Goal: Task Accomplishment & Management: Use online tool/utility

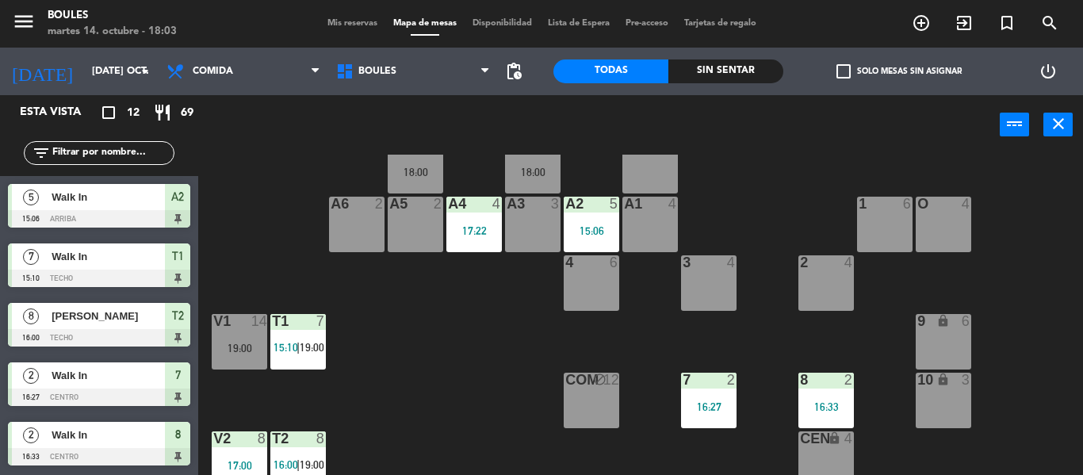
scroll to position [44, 0]
click at [652, 210] on div at bounding box center [649, 204] width 26 height 14
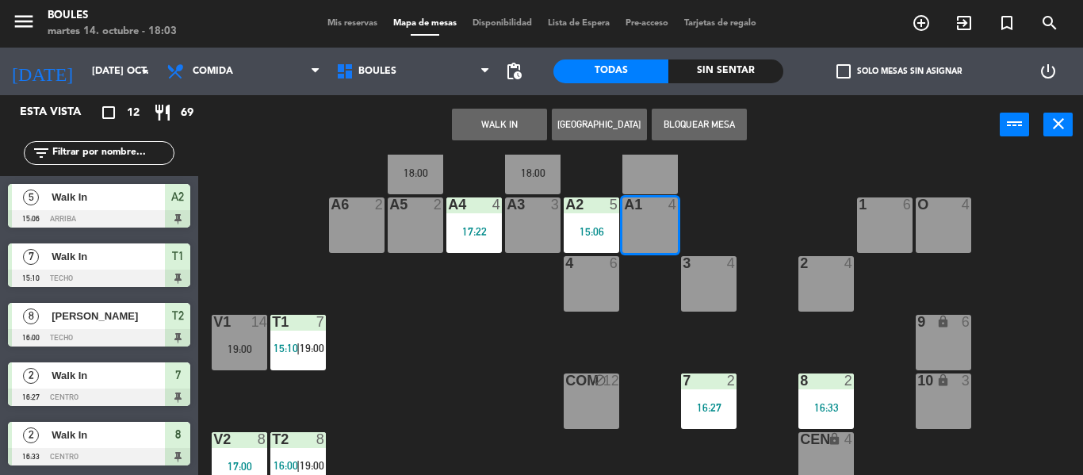
click at [534, 127] on button "WALK IN" at bounding box center [499, 125] width 95 height 32
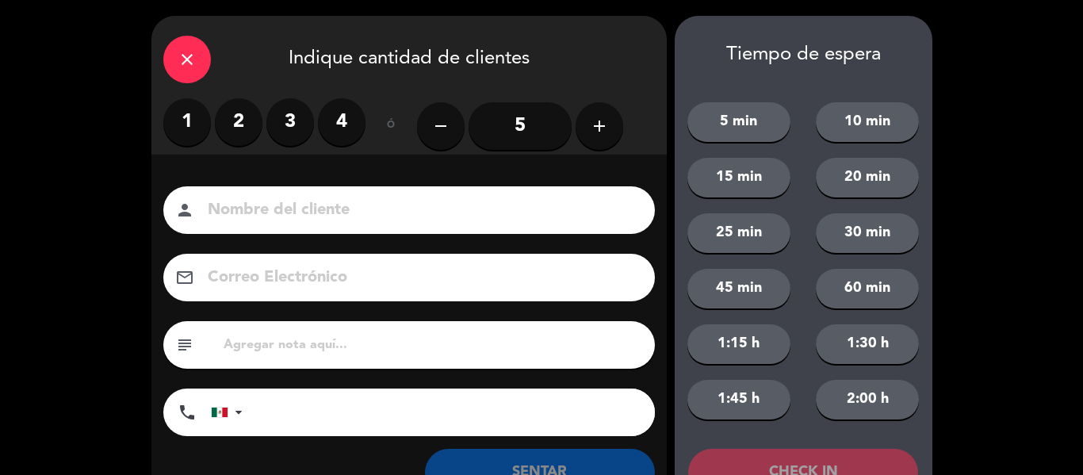
click at [545, 126] on input "5" at bounding box center [519, 126] width 103 height 48
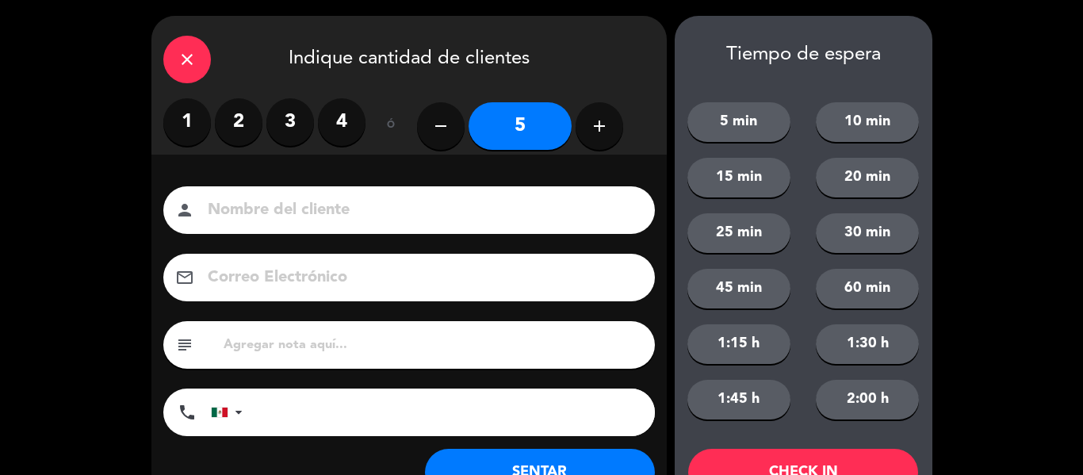
scroll to position [61, 0]
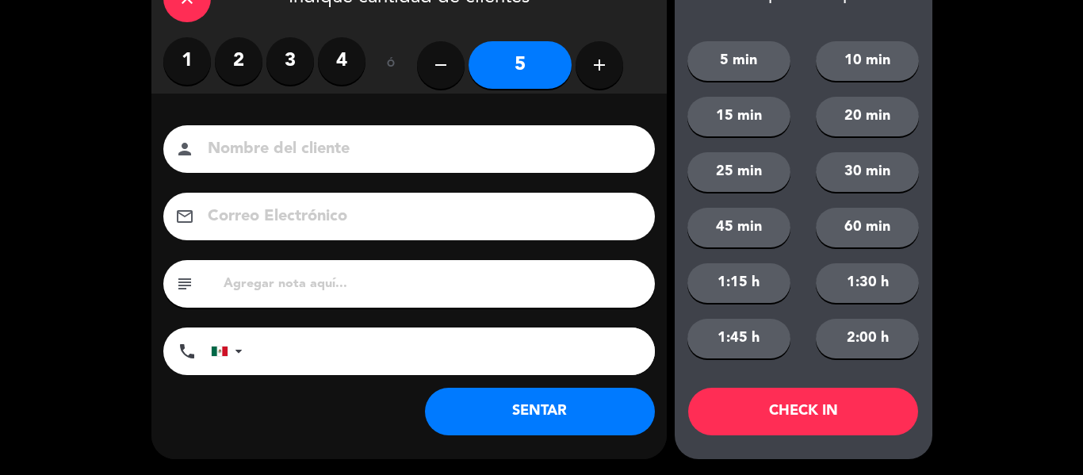
click at [563, 409] on button "SENTAR" at bounding box center [540, 412] width 230 height 48
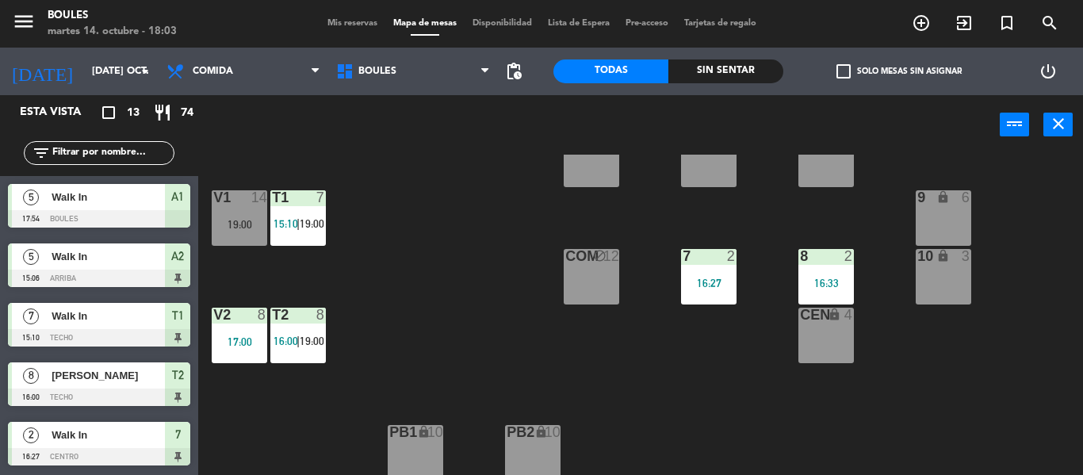
scroll to position [170, 0]
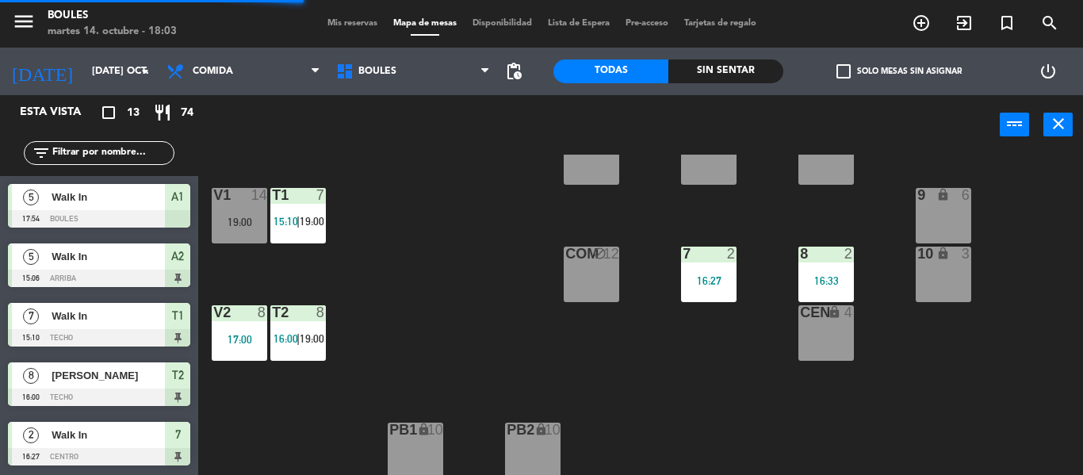
click at [811, 292] on div "8 2 16:33" at bounding box center [825, 273] width 55 height 55
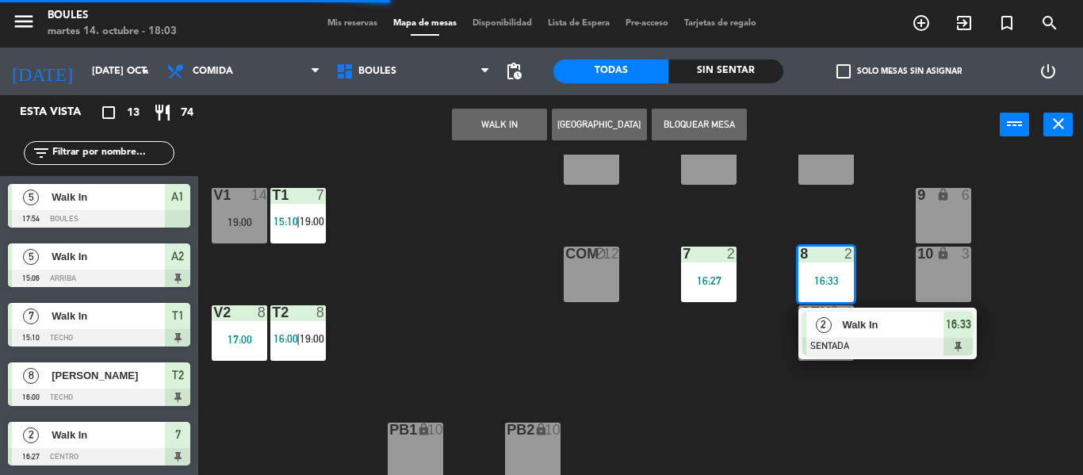
click at [857, 334] on div "Walk In" at bounding box center [891, 324] width 103 height 26
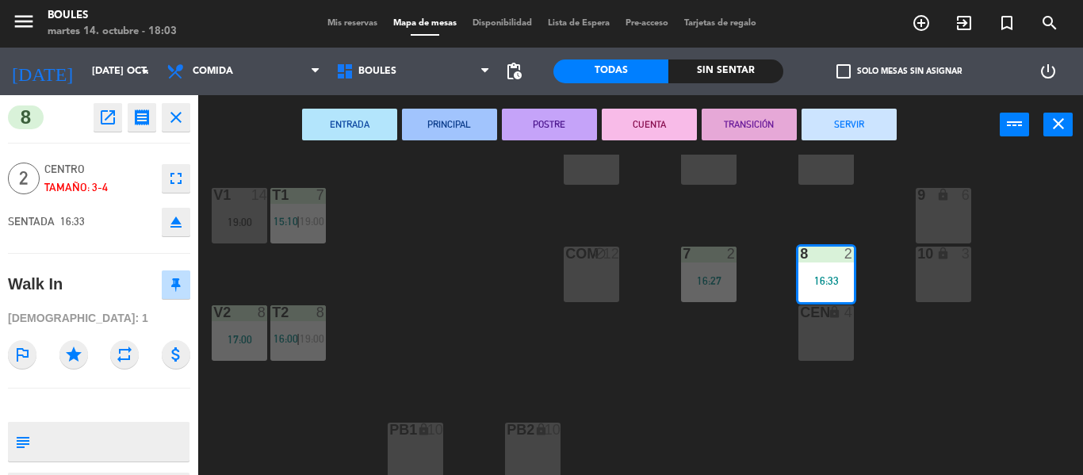
click at [834, 119] on button "SERVIR" at bounding box center [848, 125] width 95 height 32
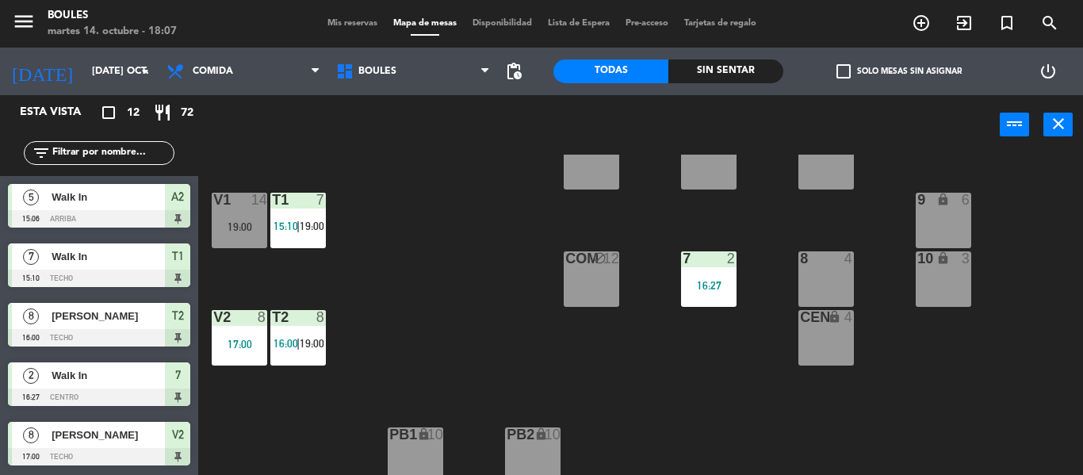
scroll to position [0, 0]
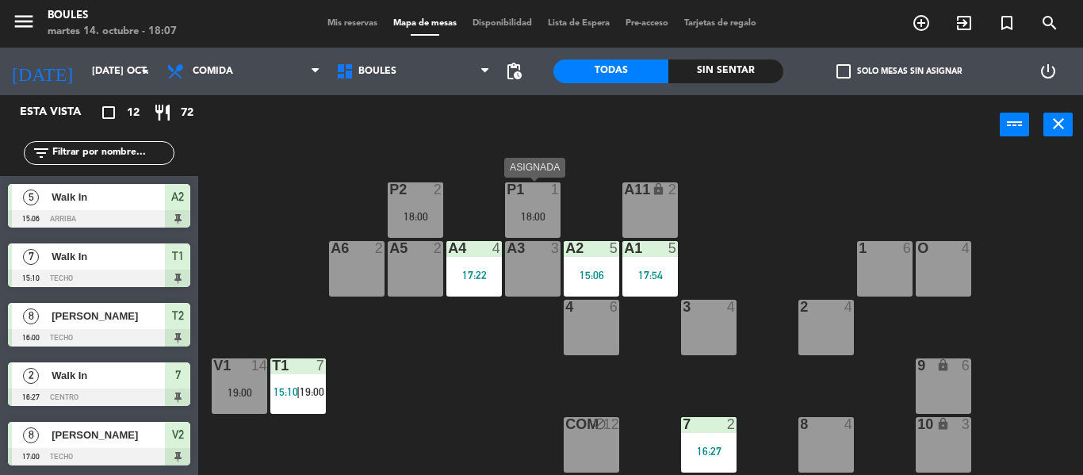
click at [534, 216] on div "18:00" at bounding box center [532, 216] width 55 height 11
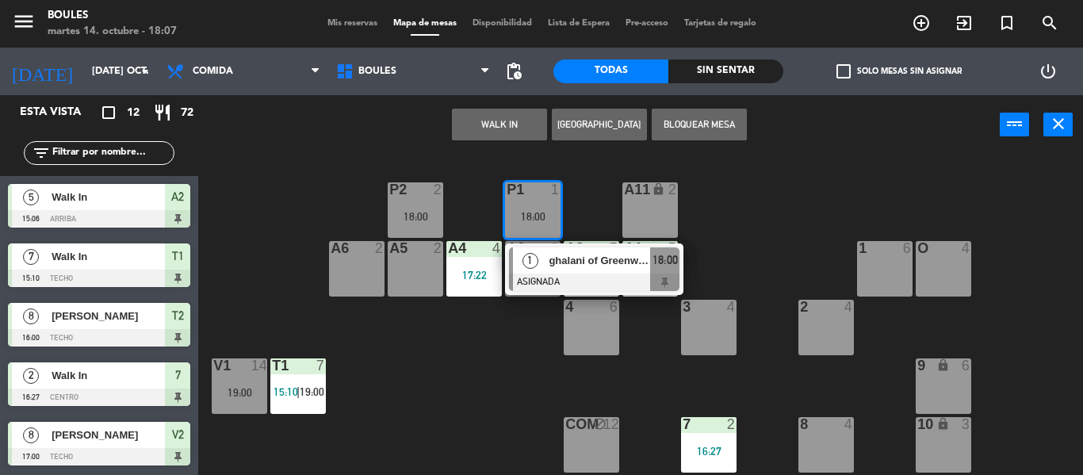
click at [470, 383] on div "P1 1 18:00 1 ghalani of Greenwood ASIGNADA 18:00 P2 2 18:00 A11 lock 2 A5 2 A6 …" at bounding box center [645, 315] width 873 height 320
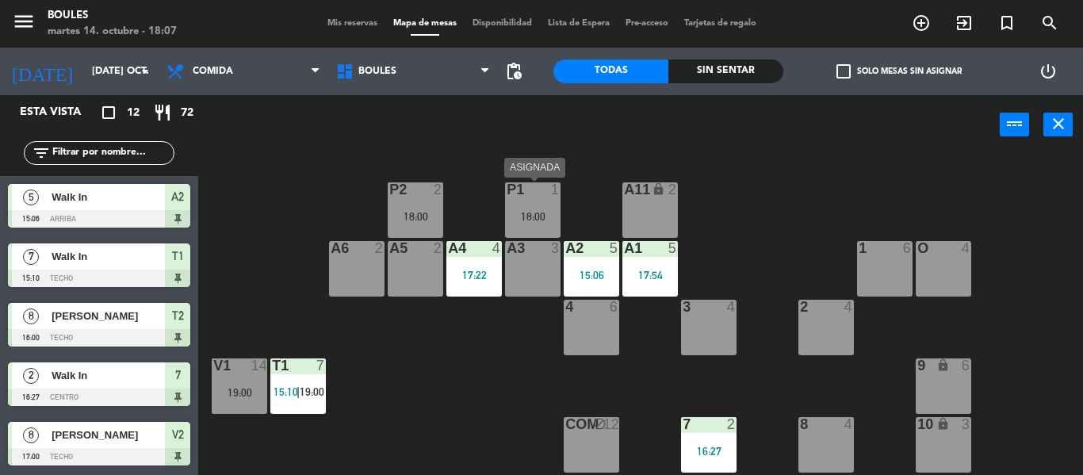
click at [524, 212] on div "18:00" at bounding box center [532, 216] width 55 height 11
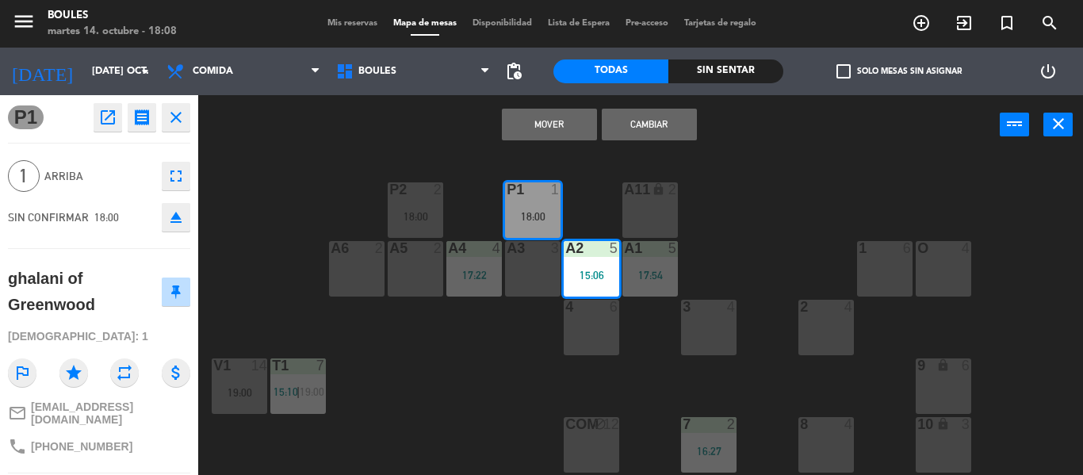
click at [812, 195] on div "P1 1 18:00 P2 2 18:00 A11 lock 2 A5 2 A6 2 A4 4 17:22 A3 3 A2 5 15:06 A1 5 17:5…" at bounding box center [645, 315] width 873 height 320
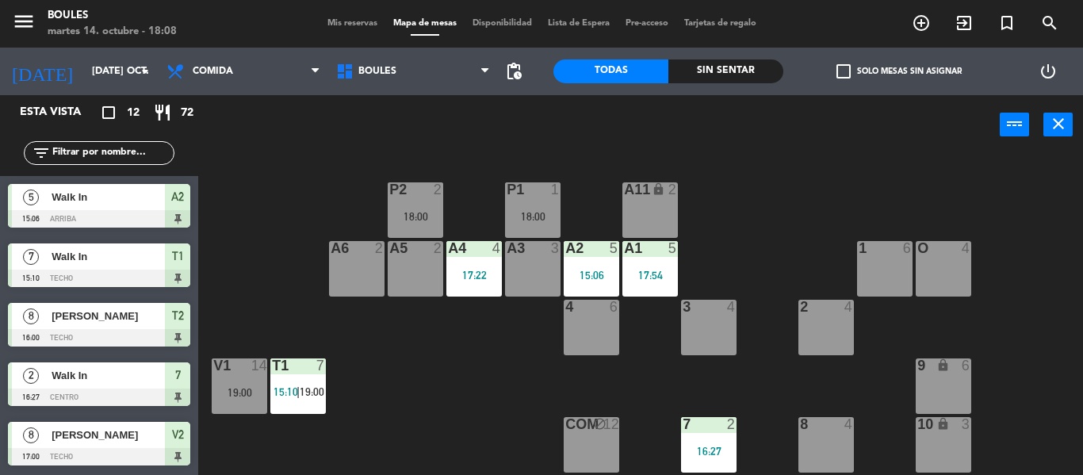
click at [529, 205] on div "P1 1 18:00" at bounding box center [532, 209] width 55 height 55
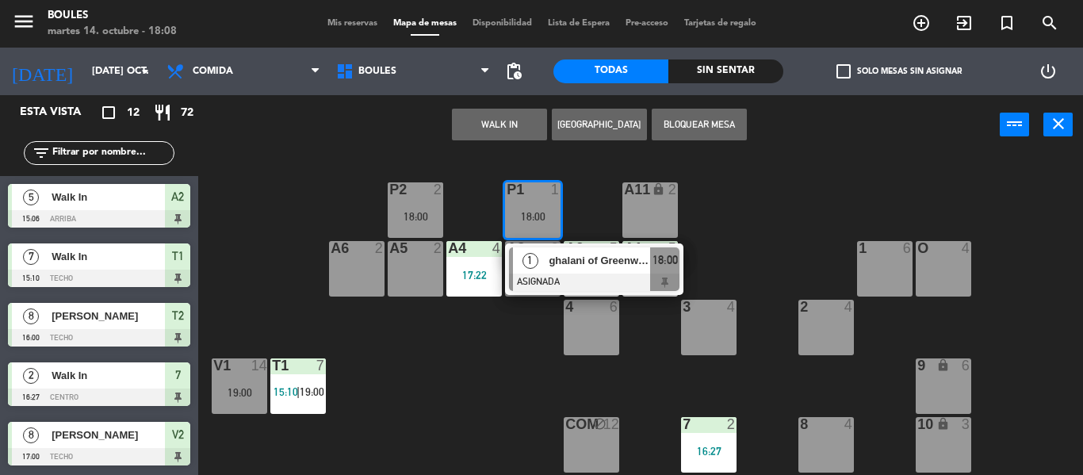
click at [545, 267] on div "1" at bounding box center [530, 260] width 34 height 26
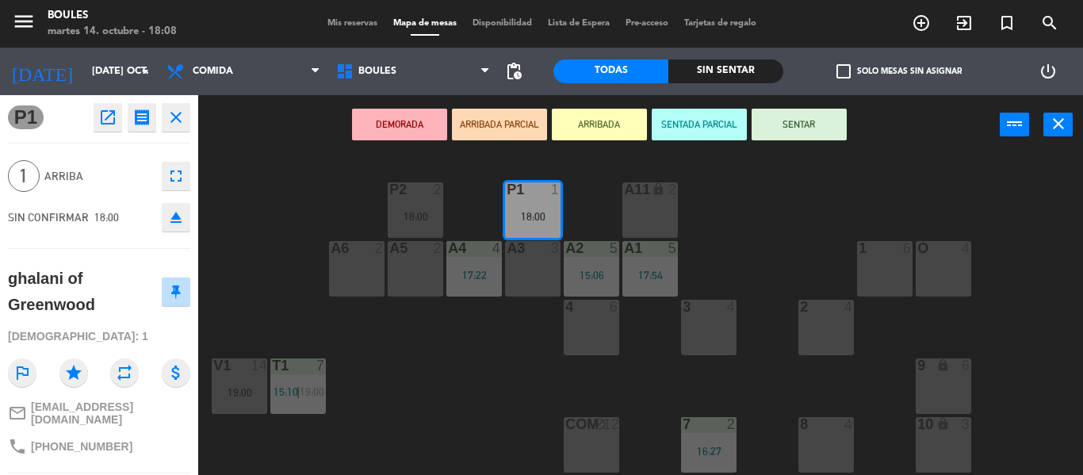
click at [785, 129] on button "SENTAR" at bounding box center [798, 125] width 95 height 32
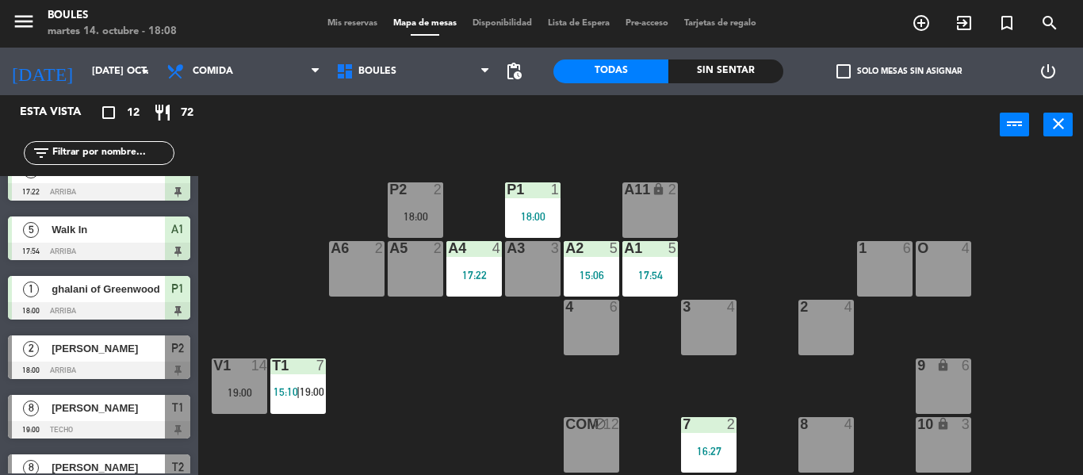
scroll to position [416, 0]
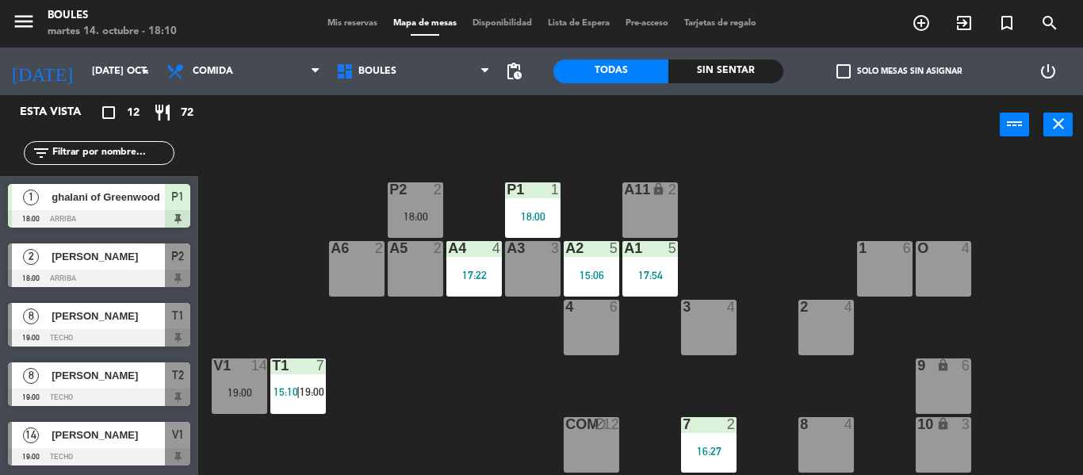
click at [465, 371] on div "P1 1 18:00 P2 2 18:00 A11 lock 2 A5 2 A6 2 A4 4 17:22 A3 3 A2 5 15:06 A1 5 17:5…" at bounding box center [645, 315] width 873 height 320
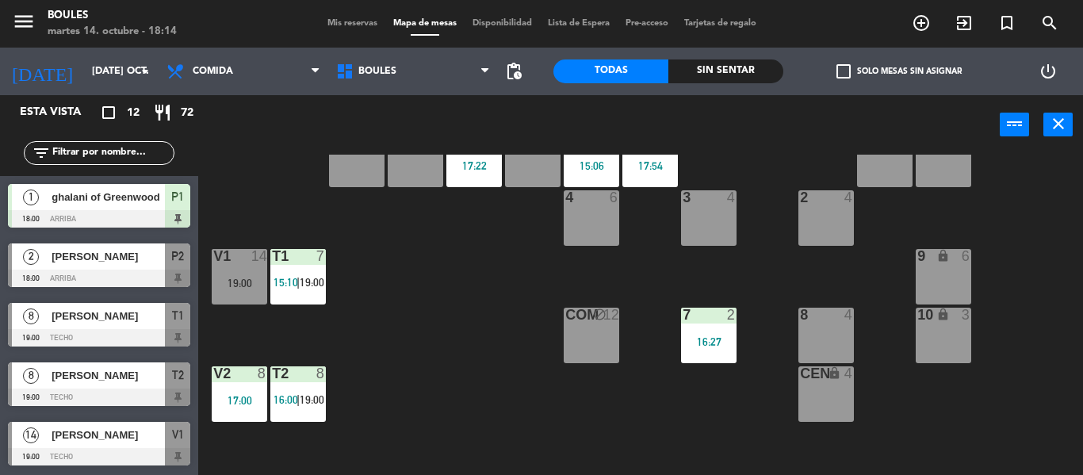
scroll to position [124, 0]
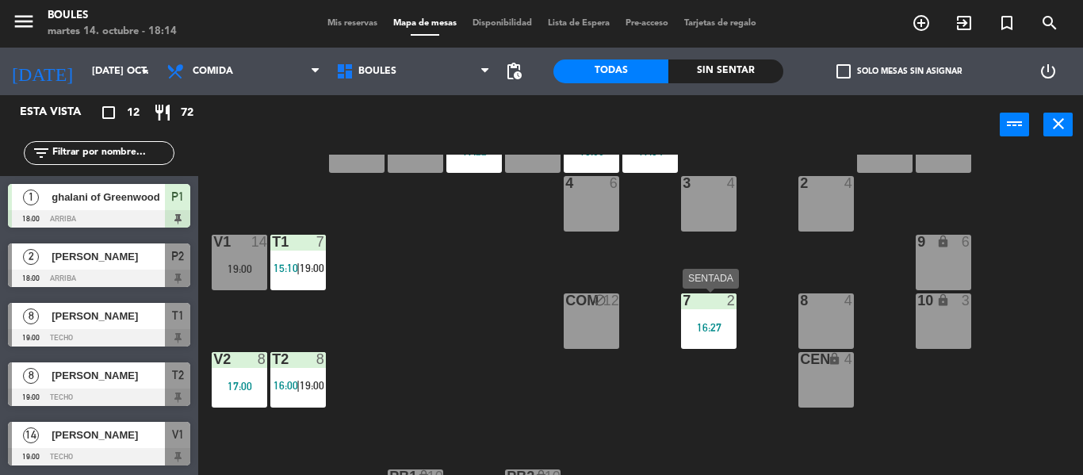
click at [709, 327] on div "16:27" at bounding box center [708, 327] width 55 height 11
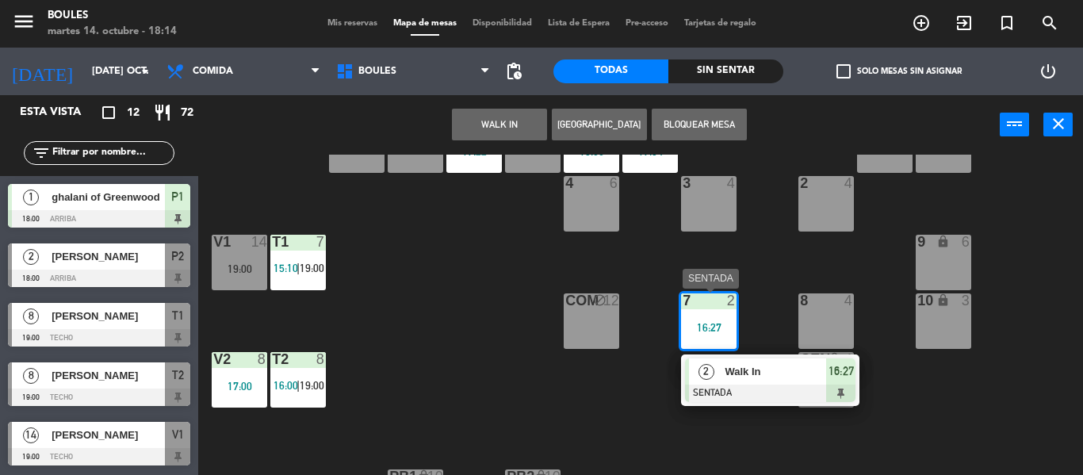
click at [771, 394] on div at bounding box center [770, 392] width 170 height 17
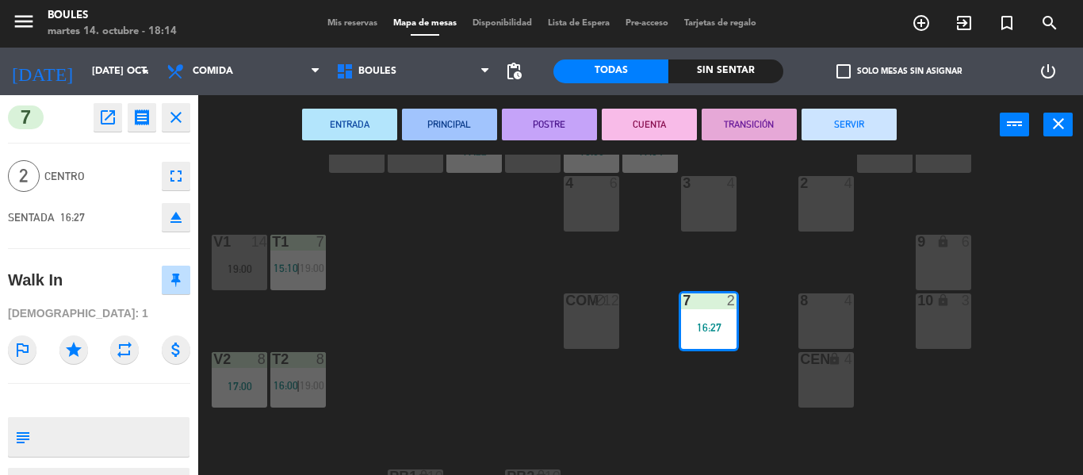
click at [847, 132] on button "SERVIR" at bounding box center [848, 125] width 95 height 32
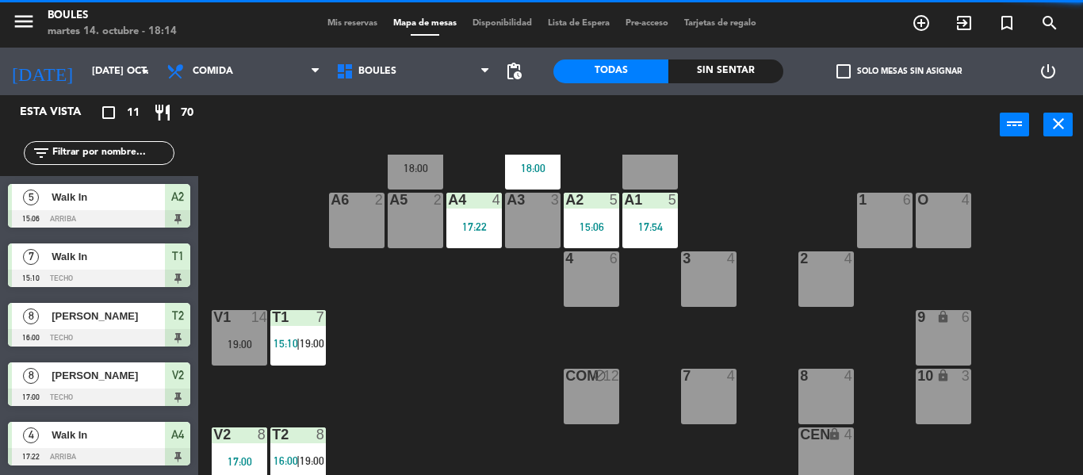
scroll to position [47, 0]
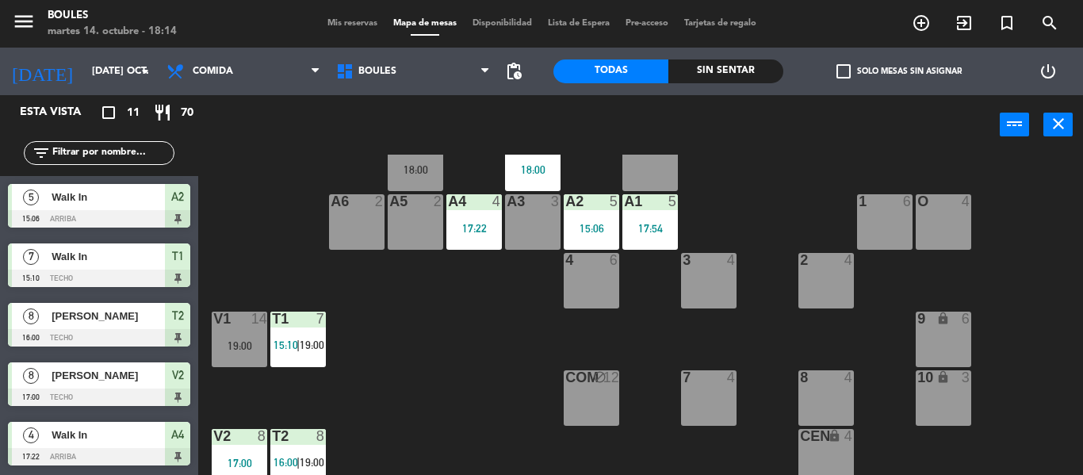
click at [832, 272] on div "2 4" at bounding box center [825, 280] width 55 height 55
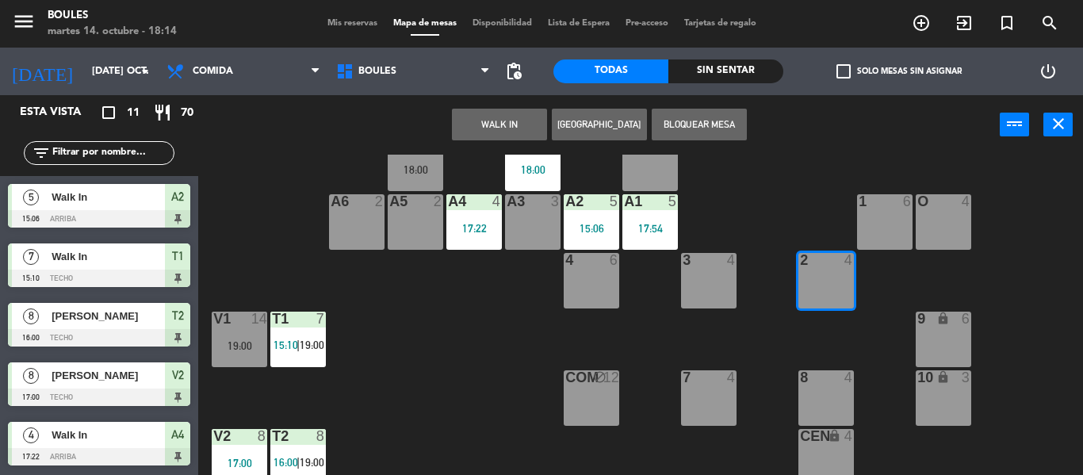
click at [478, 128] on button "WALK IN" at bounding box center [499, 125] width 95 height 32
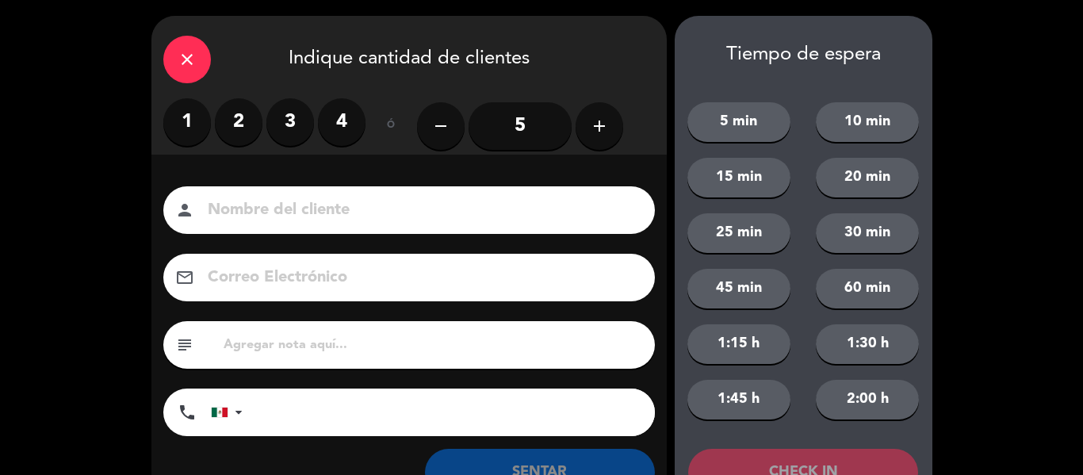
click at [232, 120] on label "2" at bounding box center [239, 122] width 48 height 48
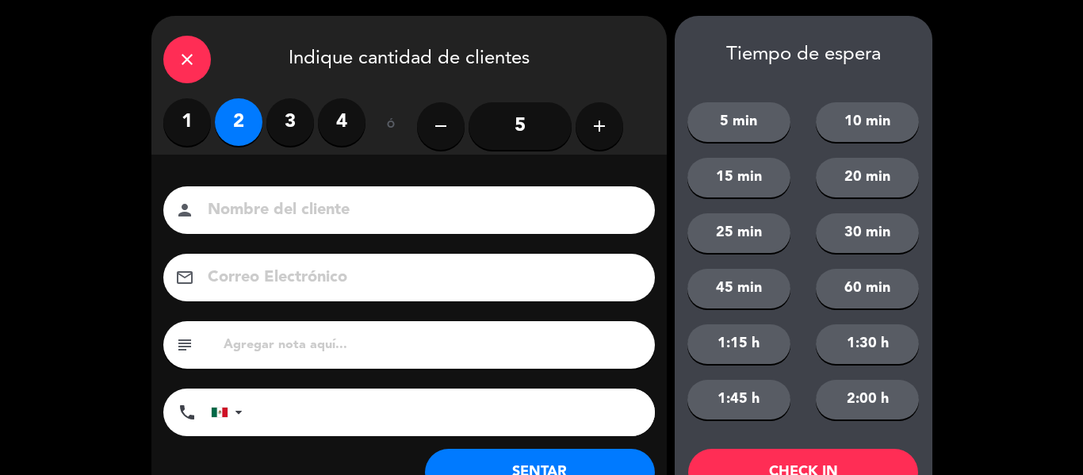
click at [338, 128] on label "4" at bounding box center [342, 122] width 48 height 48
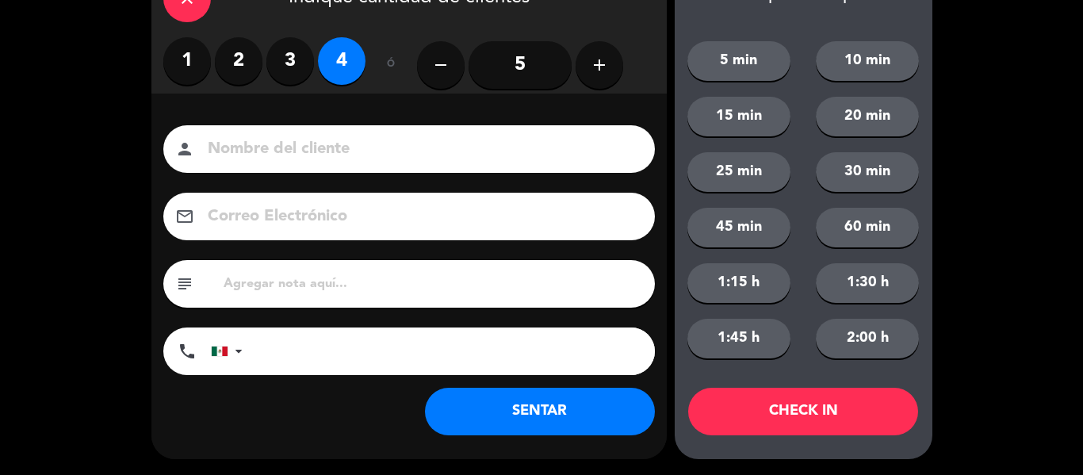
click at [472, 411] on button "SENTAR" at bounding box center [540, 412] width 230 height 48
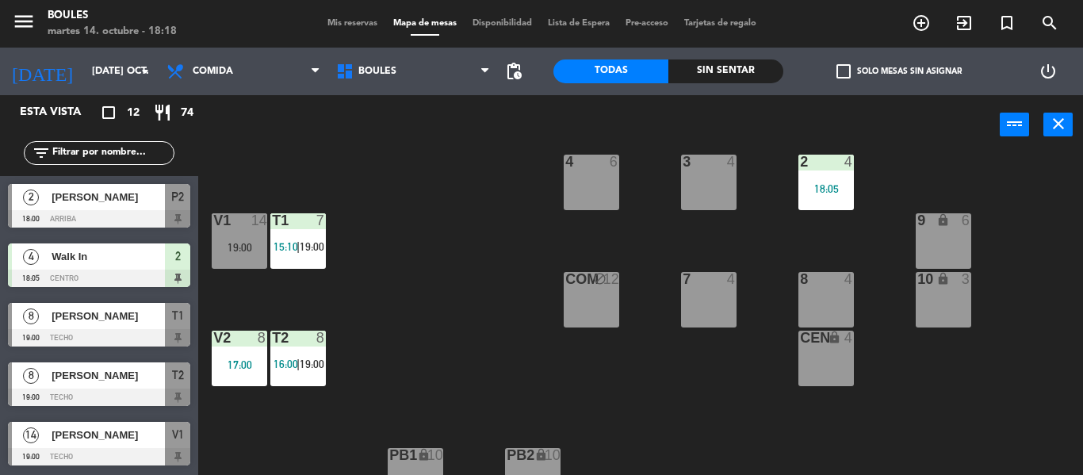
scroll to position [146, 0]
click at [301, 364] on span "19:00" at bounding box center [312, 363] width 25 height 13
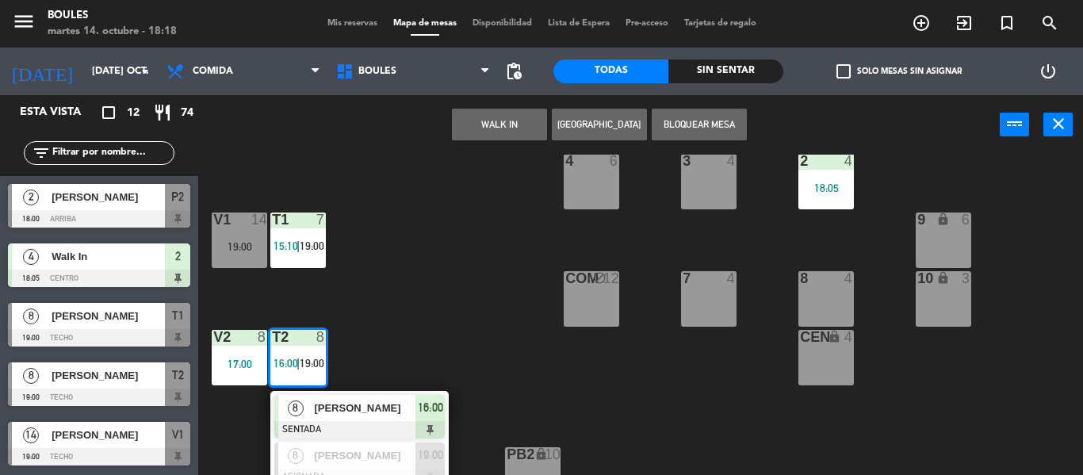
click at [449, 301] on div "P1 1 18:00 P2 2 18:00 A11 lock 2 A5 2 A6 2 A4 4 17:22 A3 3 A2 5 15:06 A1 5 17:5…" at bounding box center [645, 315] width 873 height 320
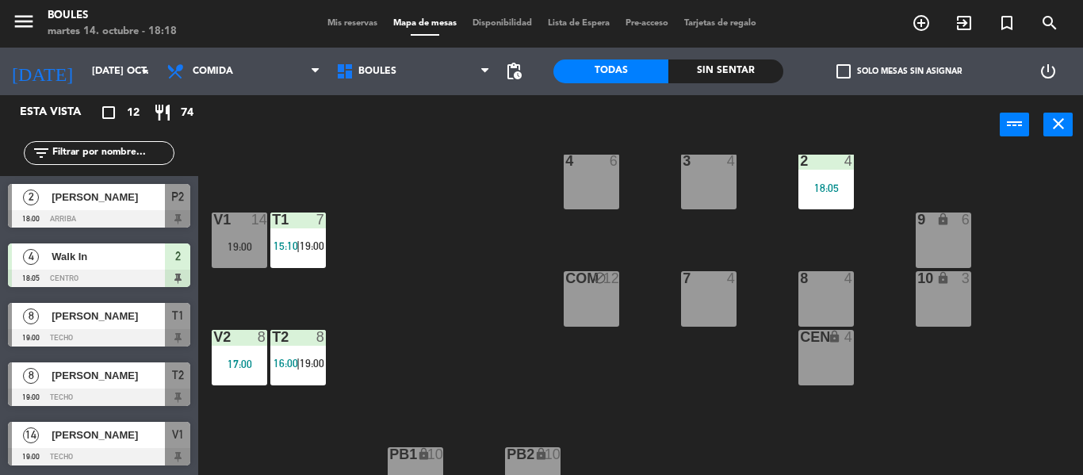
click at [297, 220] on div at bounding box center [297, 219] width 26 height 14
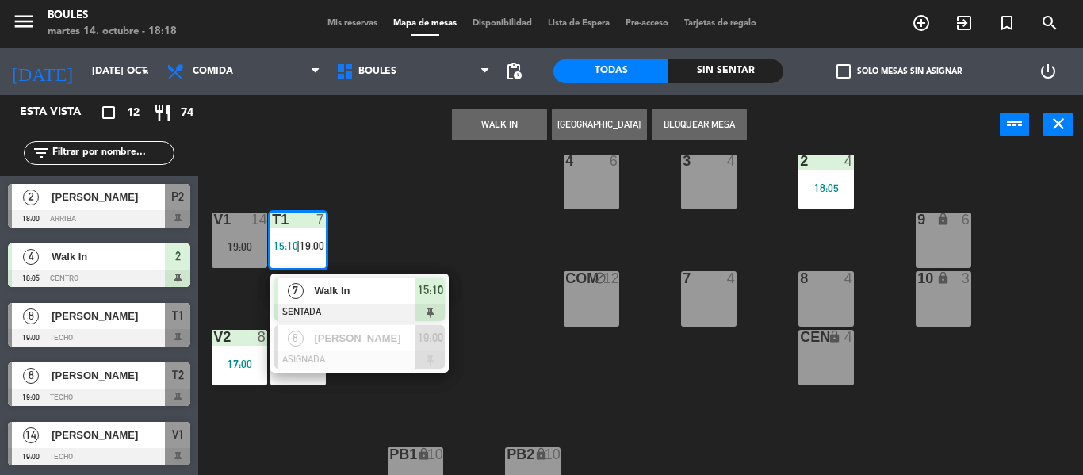
click at [449, 220] on div "P1 1 18:00 P2 2 18:00 A11 lock 2 A5 2 A6 2 A4 4 17:22 A3 3 A2 5 15:06 A1 5 17:5…" at bounding box center [645, 315] width 873 height 320
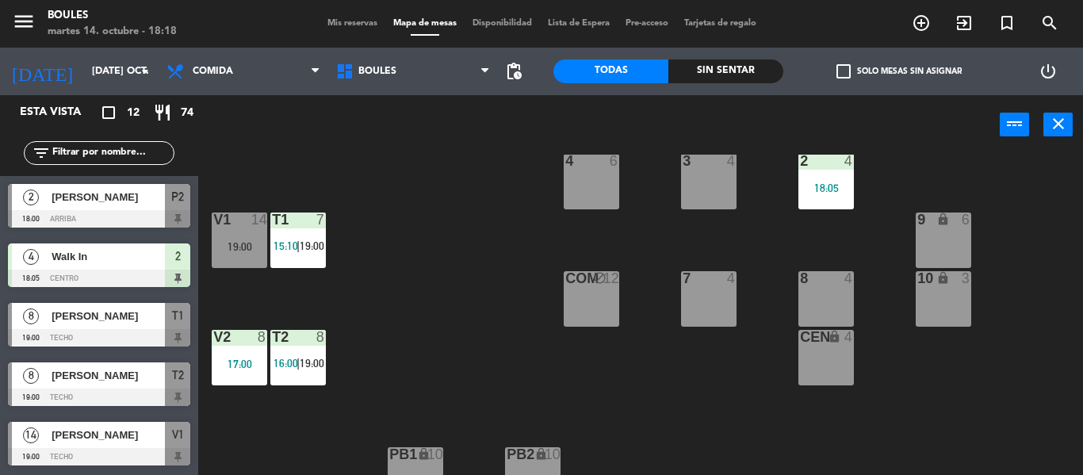
scroll to position [174, 0]
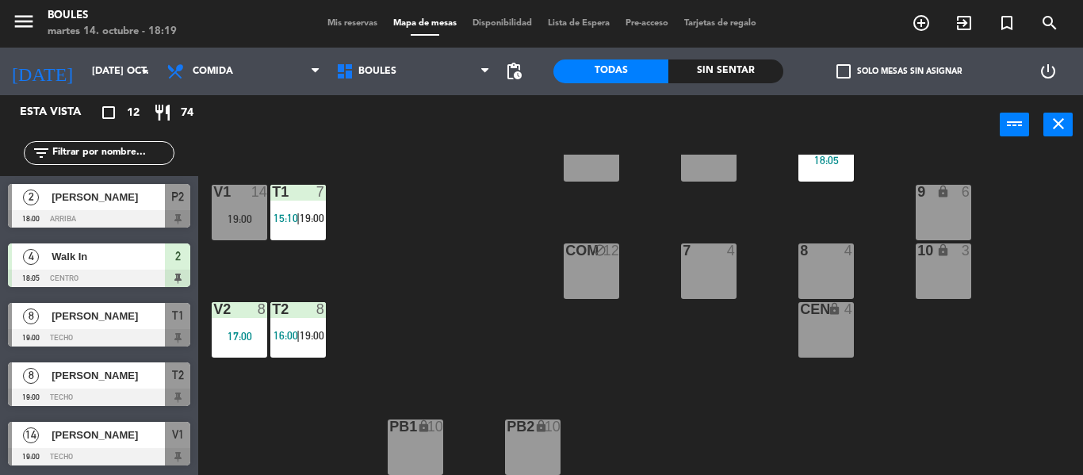
click at [299, 316] on div at bounding box center [297, 309] width 26 height 14
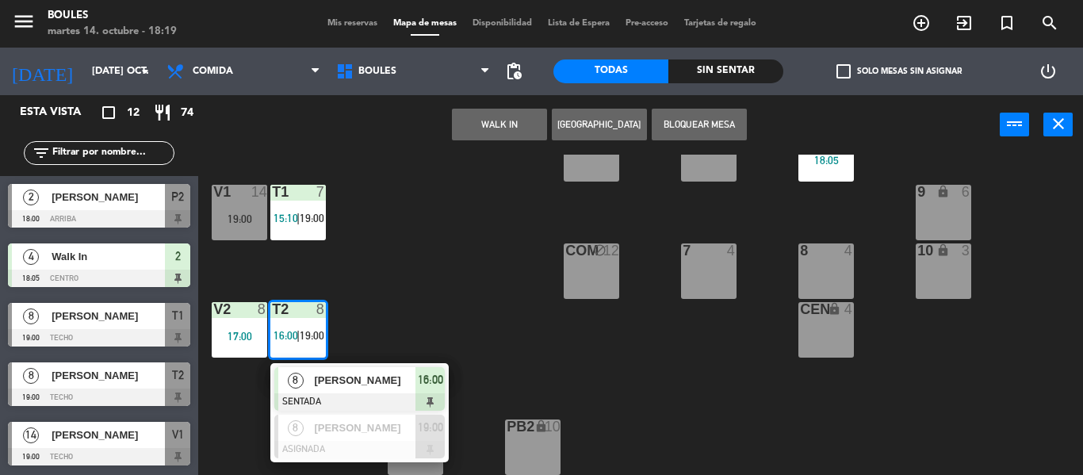
click at [474, 253] on div "P1 1 18:00 P2 2 18:00 A11 lock 2 A5 2 A6 2 A4 4 17:22 A3 3 A2 5 15:06 A1 5 17:5…" at bounding box center [645, 315] width 873 height 320
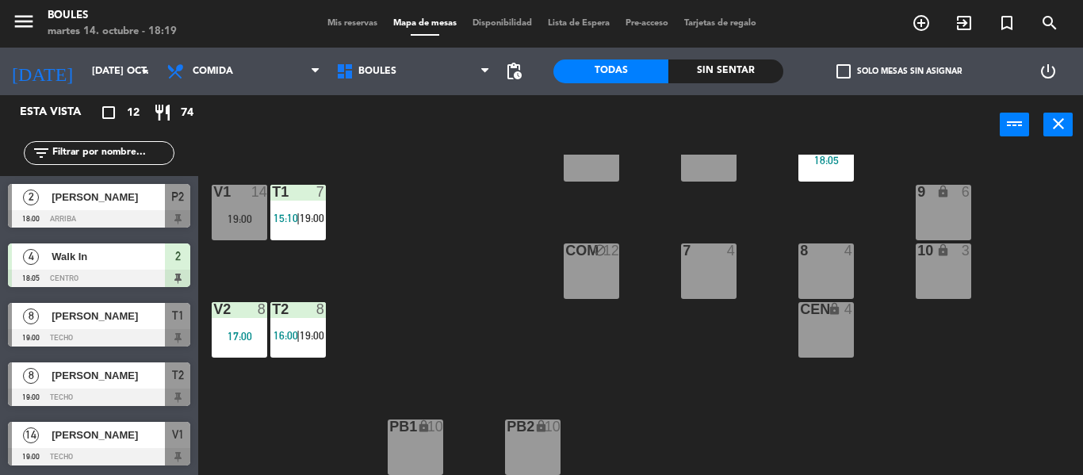
click at [307, 222] on span "19:00" at bounding box center [312, 218] width 25 height 13
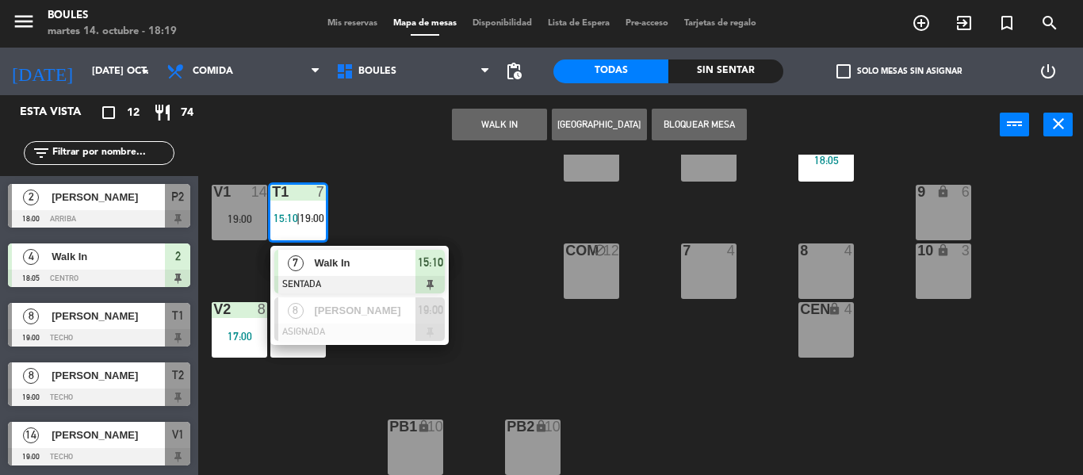
click at [365, 364] on div "P1 1 18:00 P2 2 18:00 A11 lock 2 A5 2 A6 2 A4 4 17:22 A3 3 A2 5 15:06 A1 5 17:5…" at bounding box center [645, 315] width 873 height 320
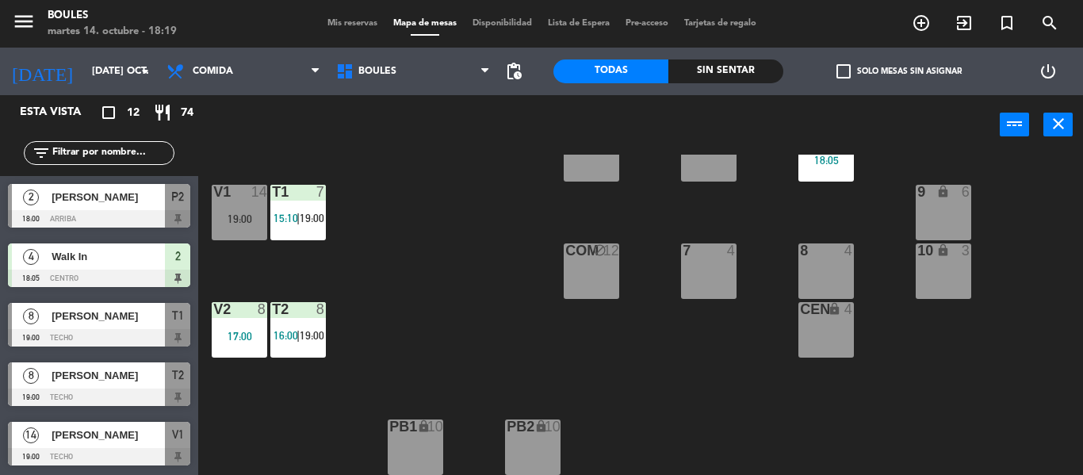
click at [296, 216] on span "15:10" at bounding box center [285, 218] width 25 height 13
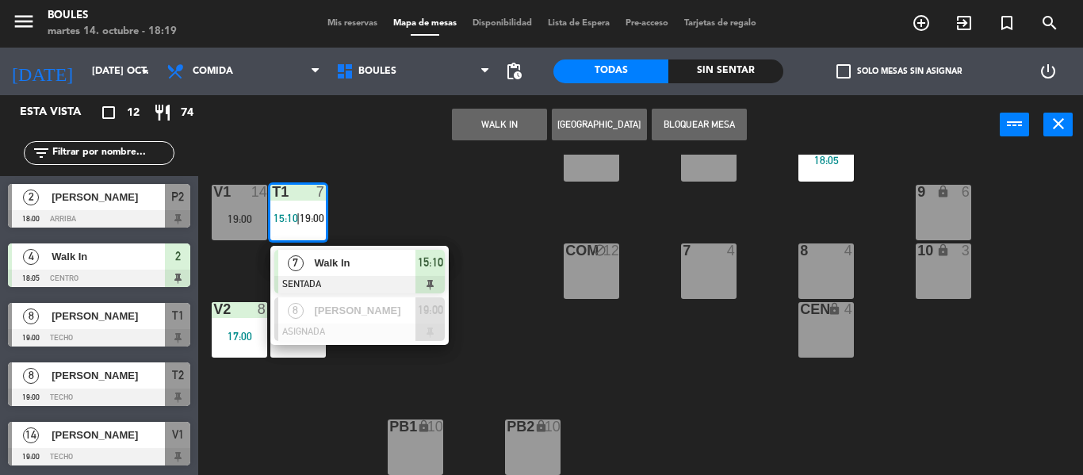
click at [342, 359] on div "P1 1 18:00 P2 2 18:00 A11 lock 2 A5 2 A6 2 A4 4 17:22 A3 3 A2 5 15:06 A1 5 17:5…" at bounding box center [645, 315] width 873 height 320
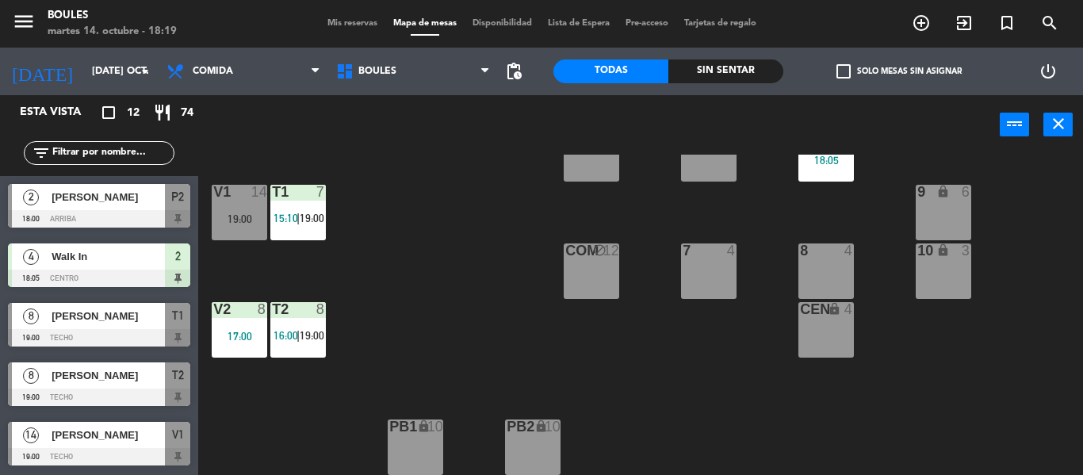
click at [300, 339] on div "19:00" at bounding box center [311, 335] width 23 height 11
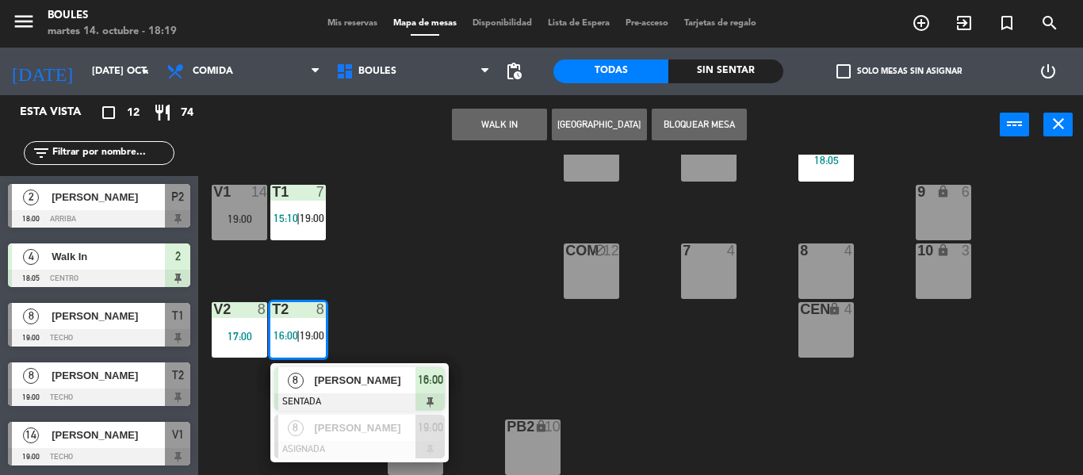
click at [422, 274] on div "P1 1 18:00 P2 2 18:00 A11 lock 2 A5 2 A6 2 A4 4 17:22 A3 3 A2 5 15:06 A1 5 17:5…" at bounding box center [645, 315] width 873 height 320
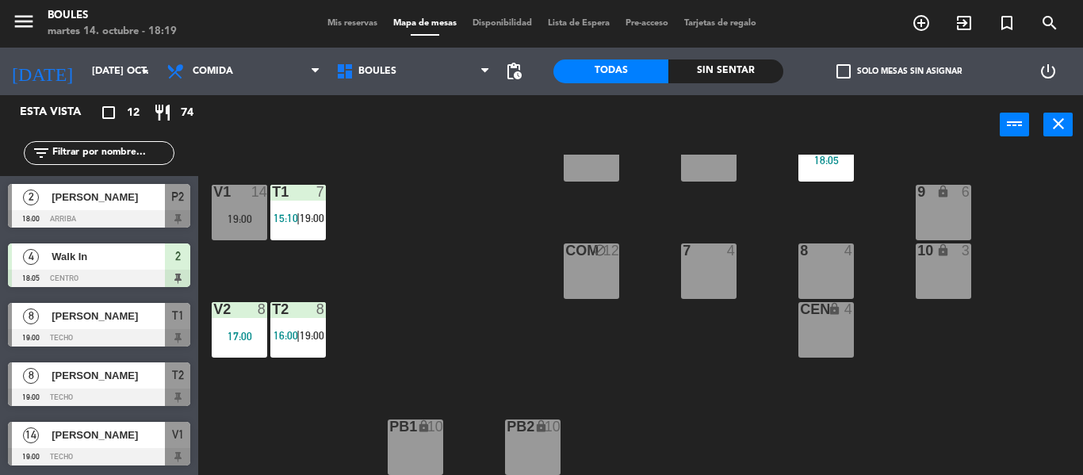
scroll to position [105, 0]
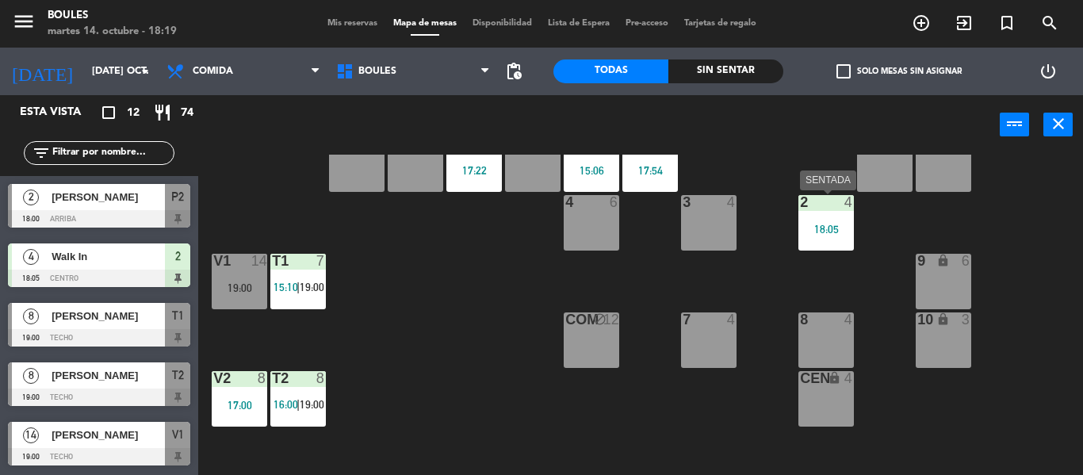
click at [841, 233] on div "18:05" at bounding box center [825, 228] width 55 height 11
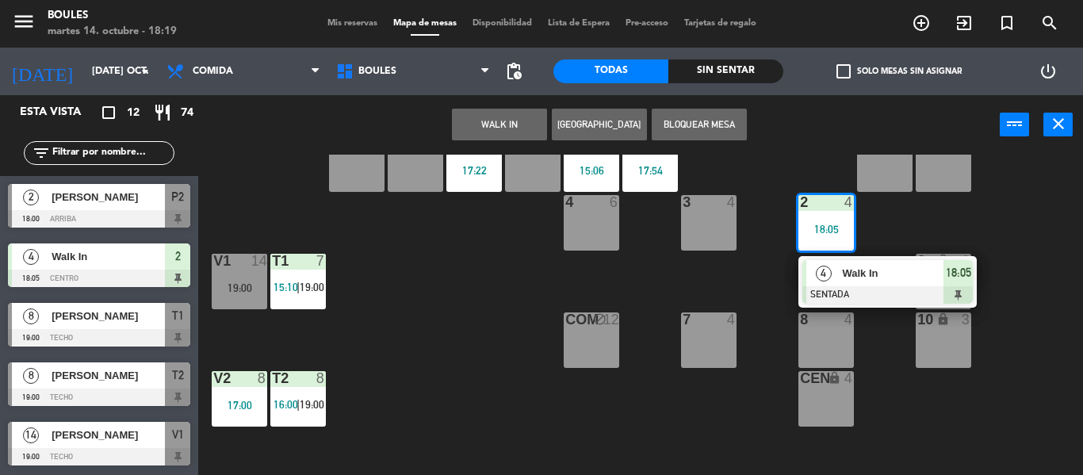
click at [855, 304] on div at bounding box center [887, 294] width 170 height 17
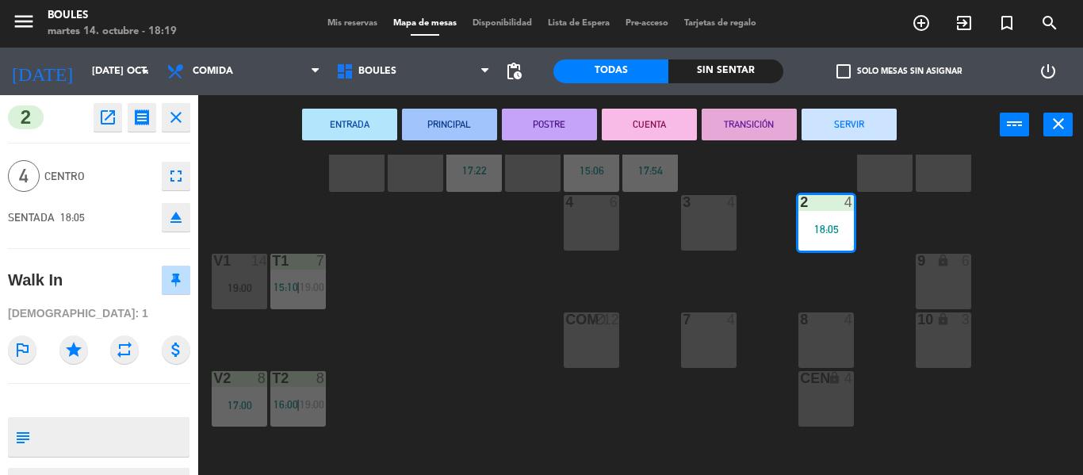
click at [888, 180] on div "1 6" at bounding box center [884, 163] width 55 height 55
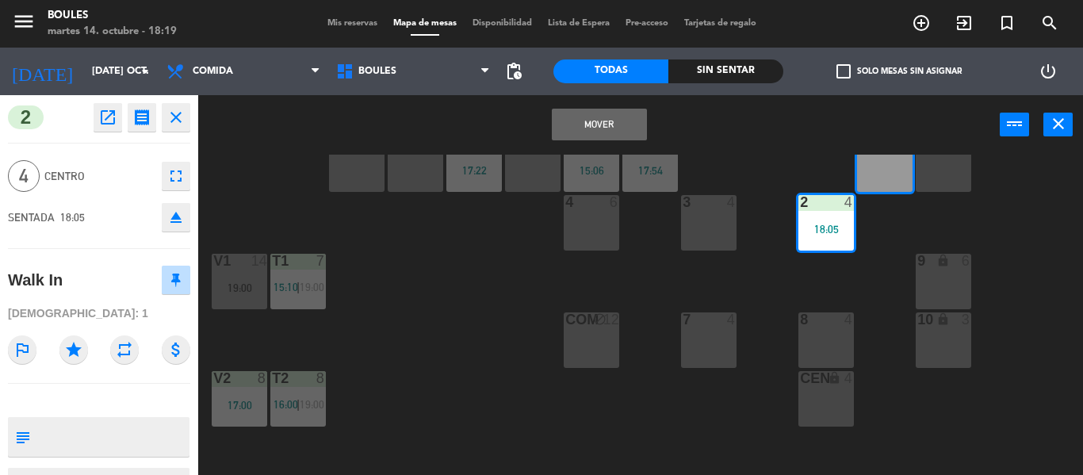
click at [619, 132] on button "Mover" at bounding box center [599, 125] width 95 height 32
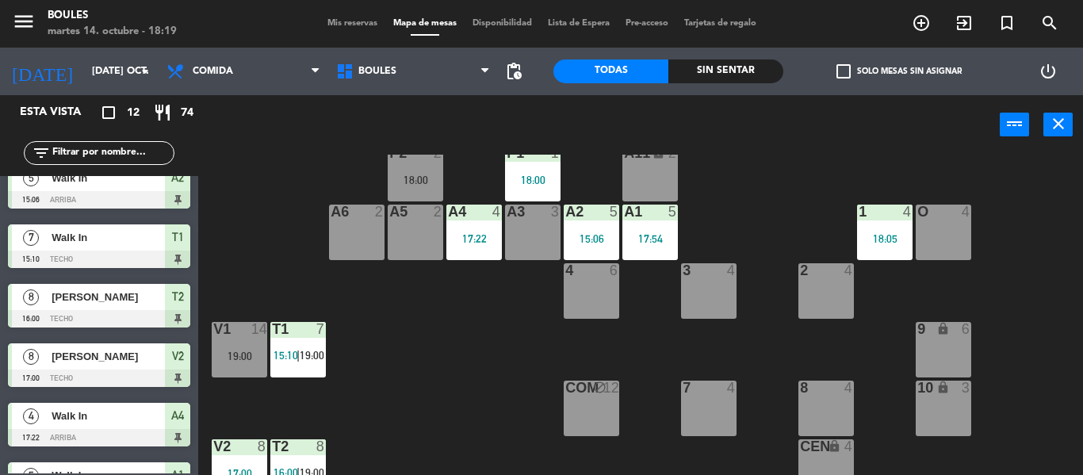
scroll to position [35, 0]
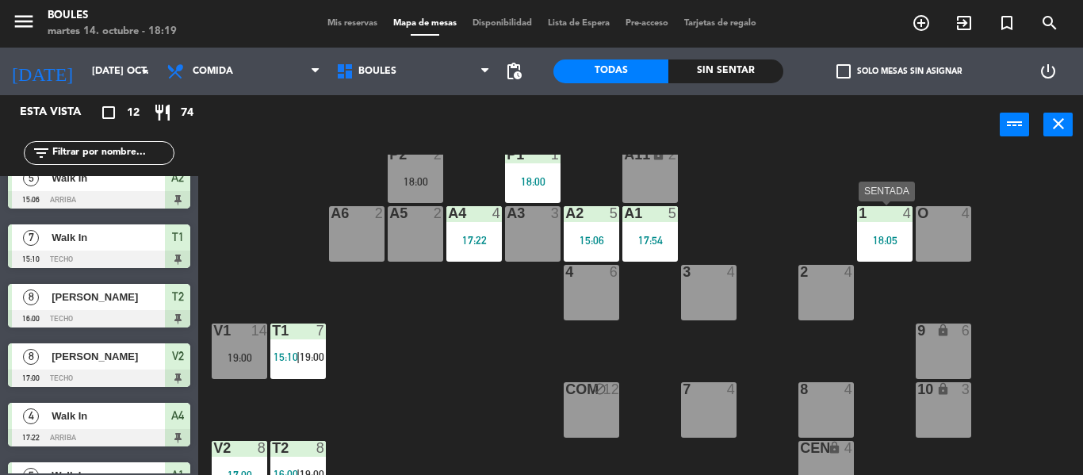
click at [888, 236] on div "18:05" at bounding box center [884, 240] width 55 height 11
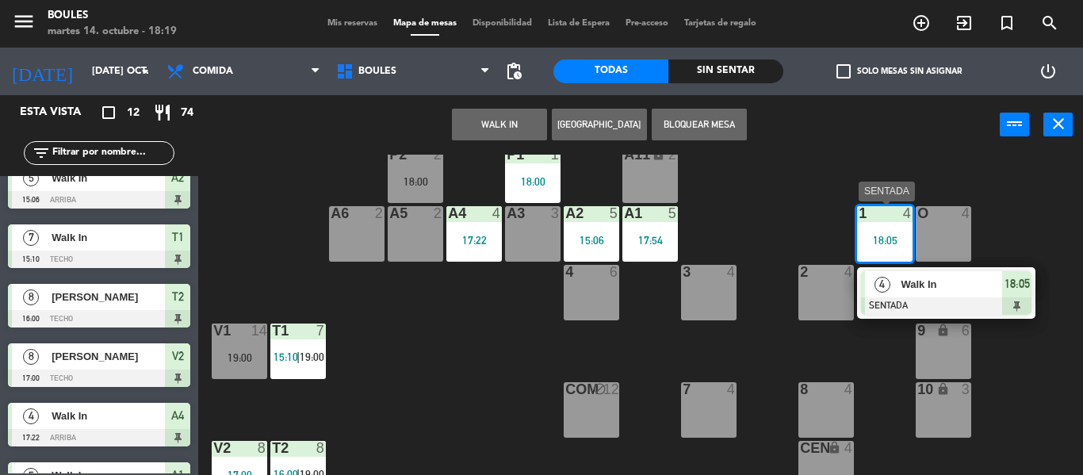
click at [905, 292] on span "Walk In" at bounding box center [950, 284] width 101 height 17
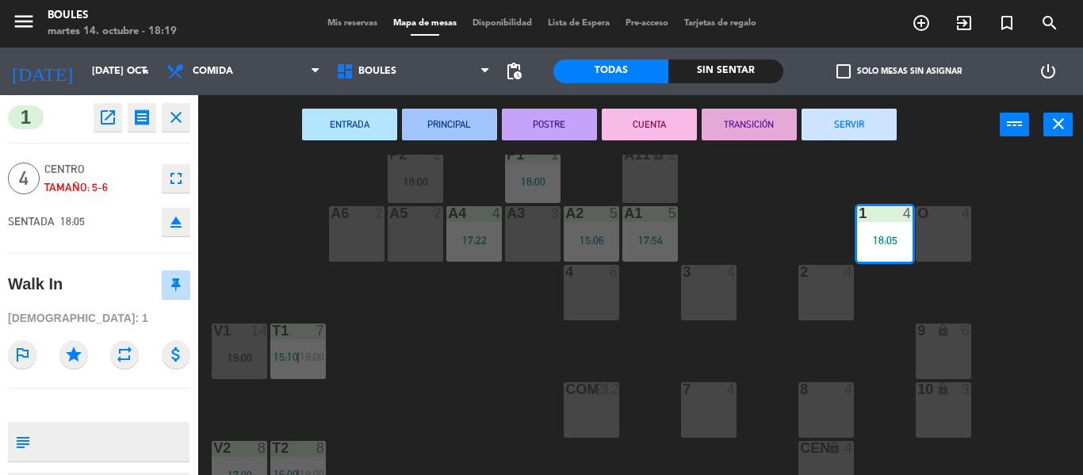
click at [178, 178] on icon "fullscreen" at bounding box center [175, 178] width 19 height 19
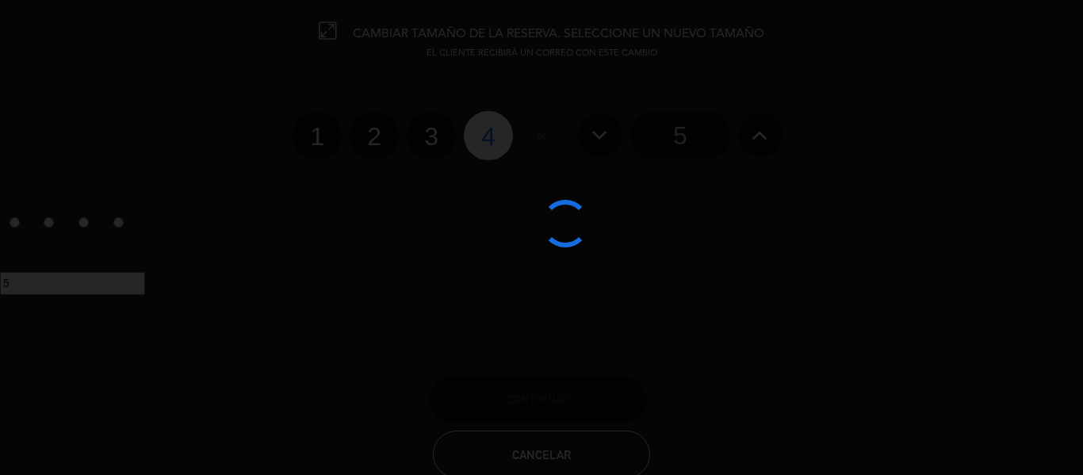
click at [670, 147] on div at bounding box center [541, 237] width 1083 height 475
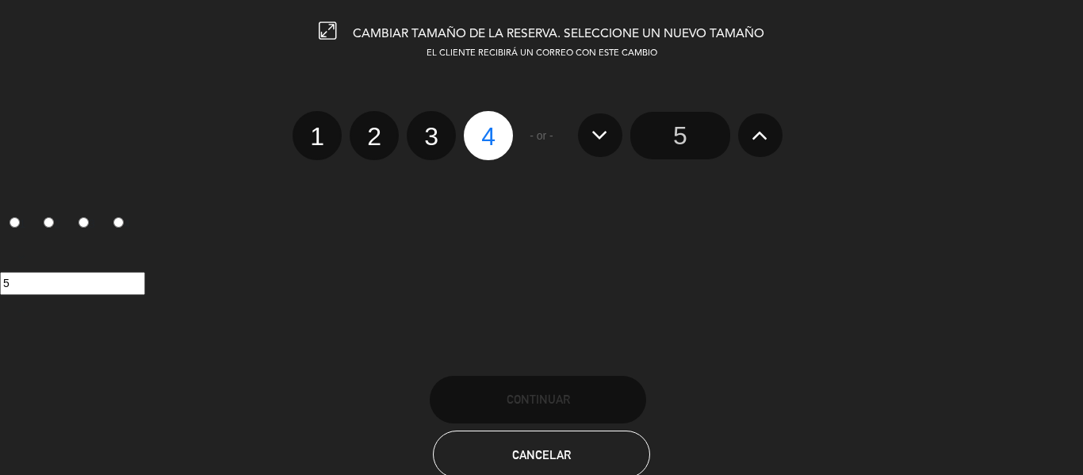
click at [688, 132] on input "5" at bounding box center [680, 136] width 100 height 48
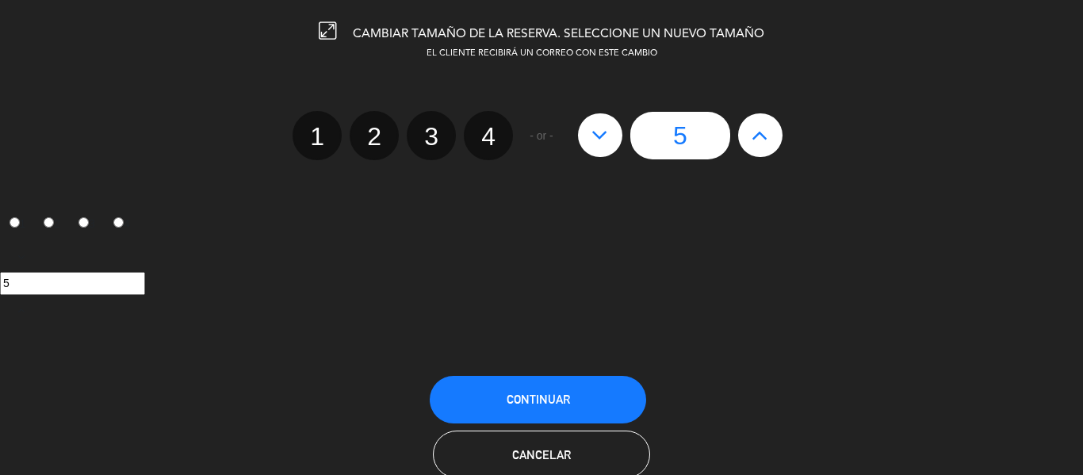
scroll to position [37, 0]
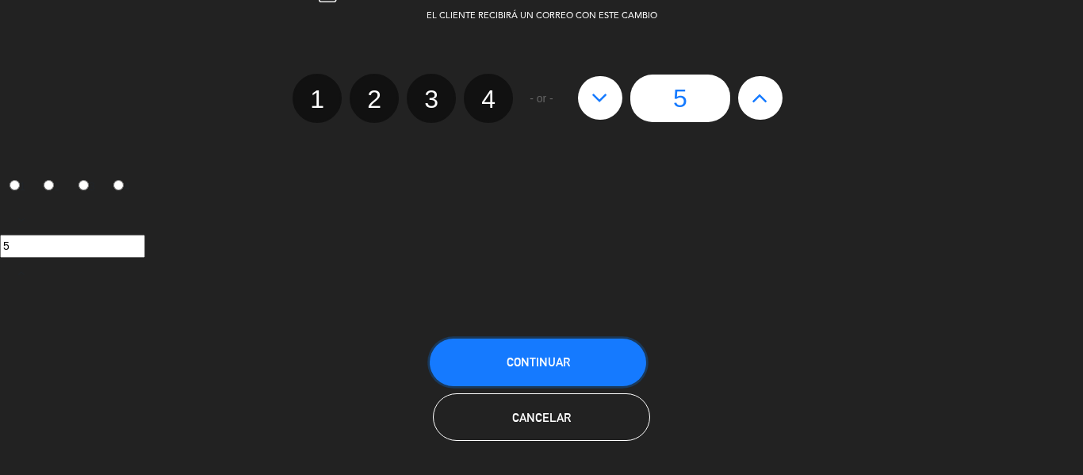
click at [562, 365] on span "Continuar" at bounding box center [537, 361] width 63 height 13
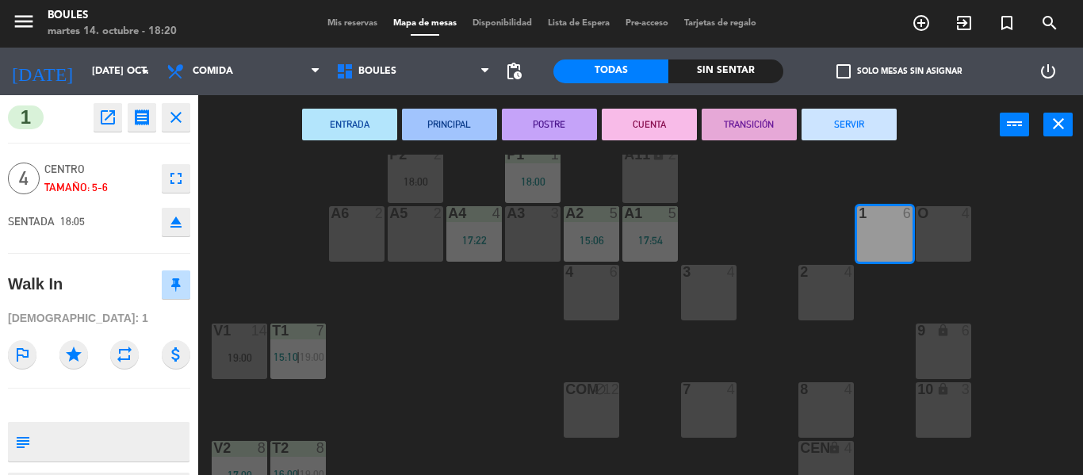
click at [502, 374] on div "P1 1 18:00 P2 2 18:00 A11 lock 2 A5 2 A6 2 A4 4 17:22 A3 3 A2 5 15:06 A1 5 17:5…" at bounding box center [645, 315] width 873 height 320
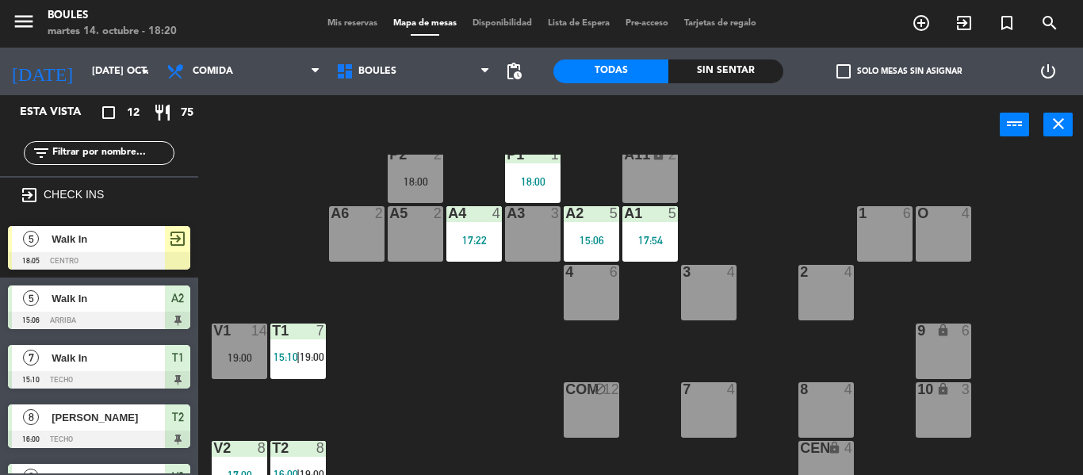
click at [879, 234] on div "1 6" at bounding box center [884, 233] width 55 height 55
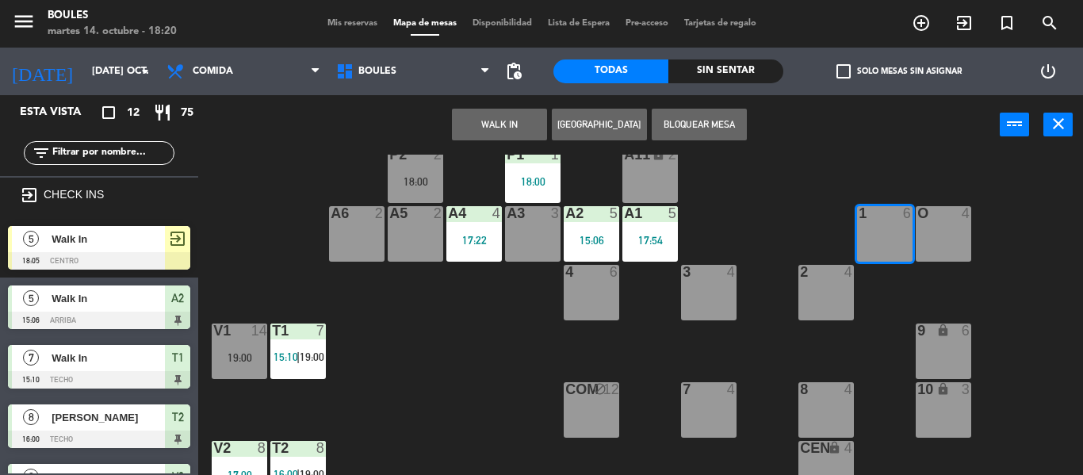
click at [476, 333] on div "P1 1 18:00 P2 2 18:00 A11 lock 2 A5 2 A6 2 A4 4 17:22 A3 3 A2 5 15:06 A1 5 17:5…" at bounding box center [645, 315] width 873 height 320
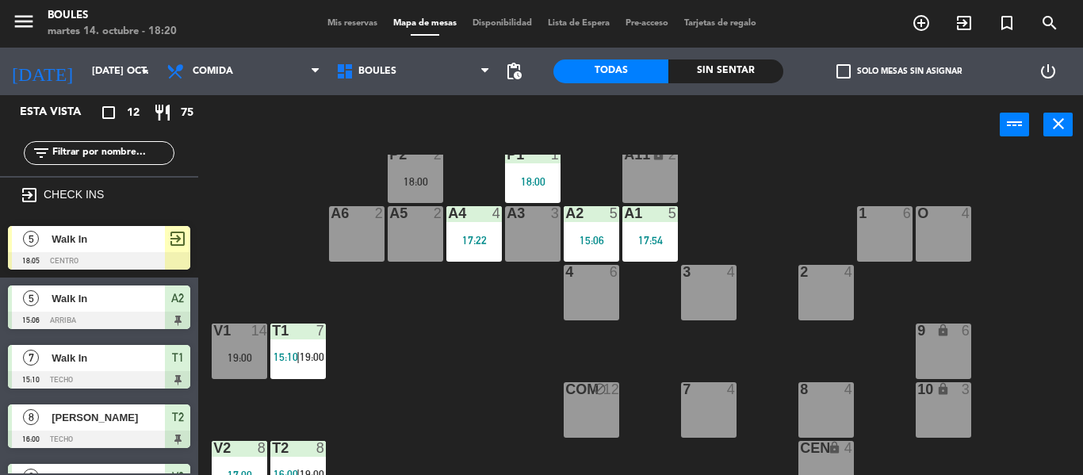
click at [154, 260] on div at bounding box center [99, 260] width 182 height 17
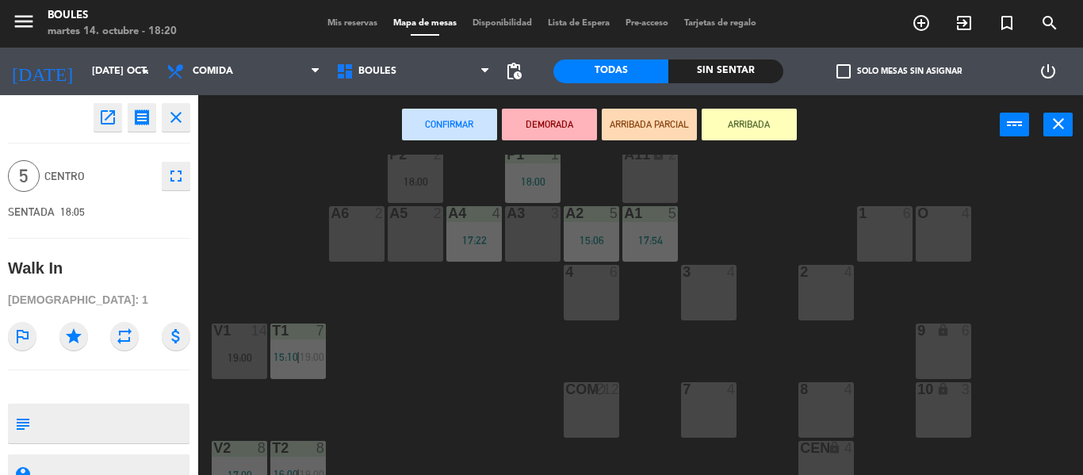
click at [863, 235] on div "1 6" at bounding box center [884, 233] width 55 height 55
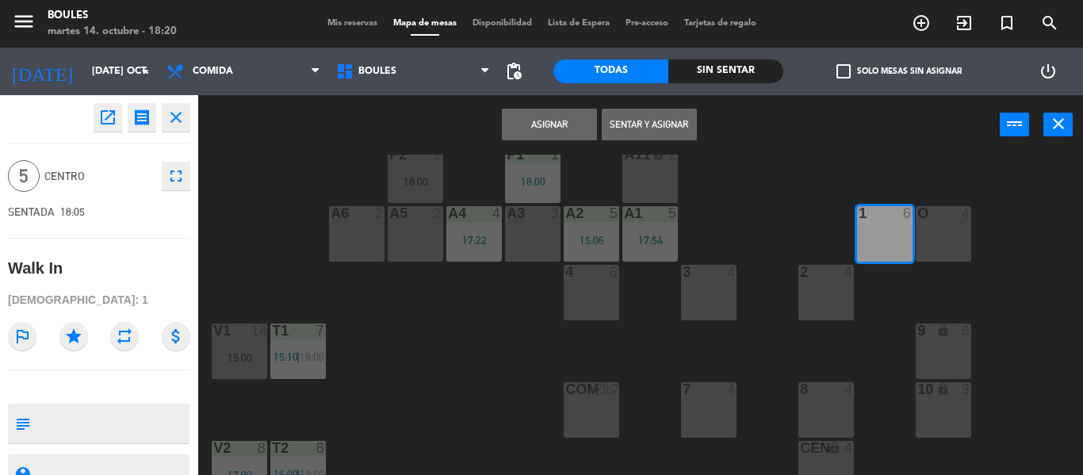
click at [544, 126] on button "Asignar" at bounding box center [549, 125] width 95 height 32
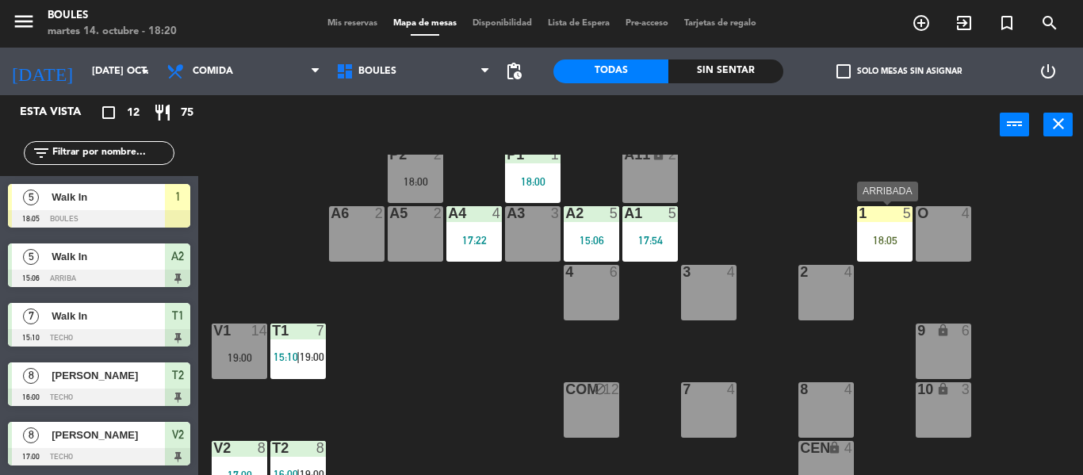
click at [871, 236] on div "18:05" at bounding box center [884, 240] width 55 height 11
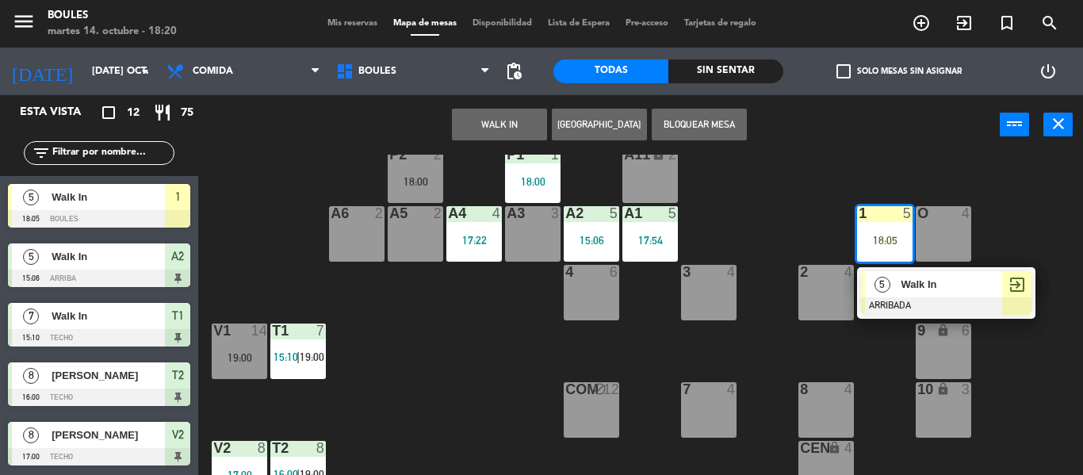
click at [892, 292] on div "5" at bounding box center [882, 284] width 34 height 26
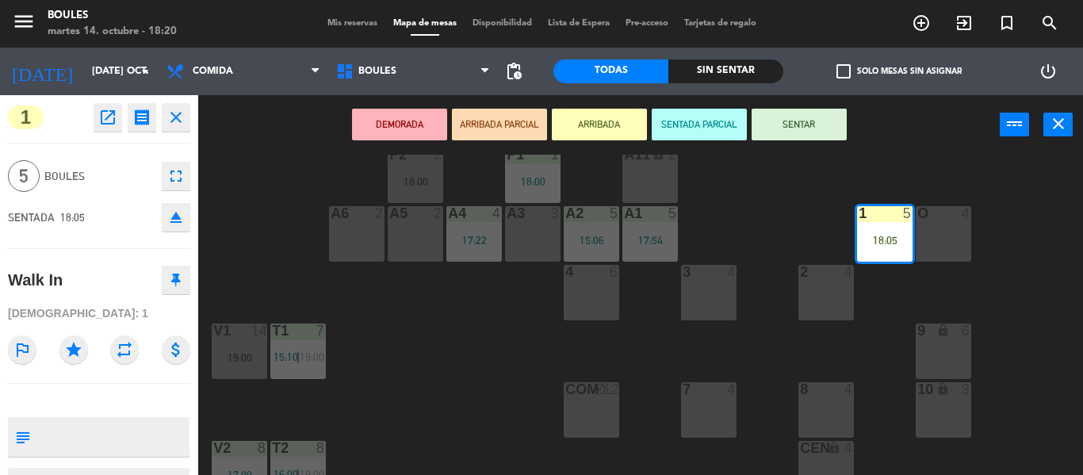
click at [783, 133] on button "SENTAR" at bounding box center [798, 125] width 95 height 32
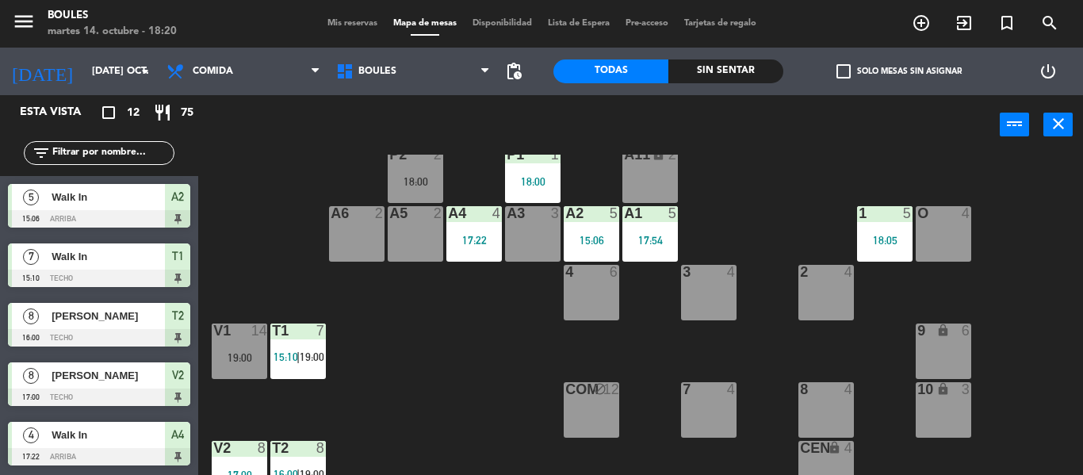
scroll to position [19, 0]
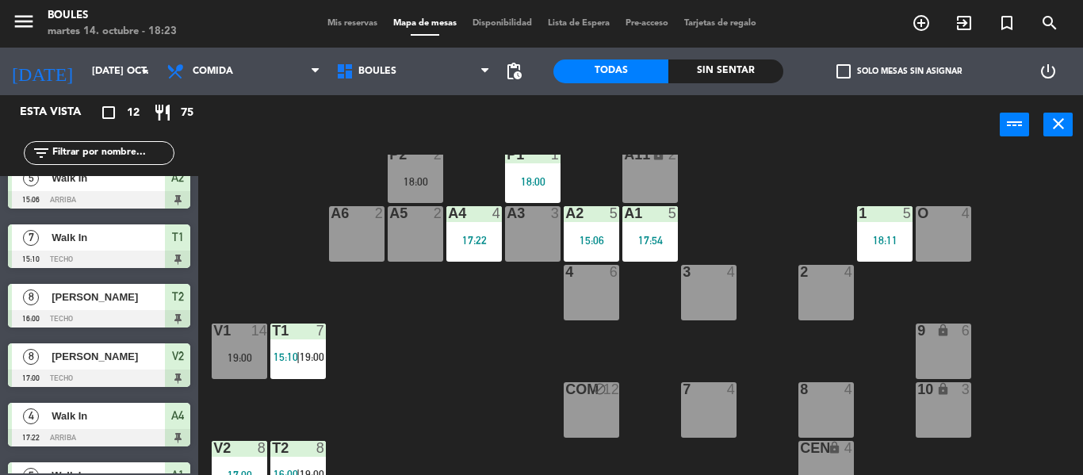
click at [708, 404] on div "7 4" at bounding box center [708, 409] width 55 height 55
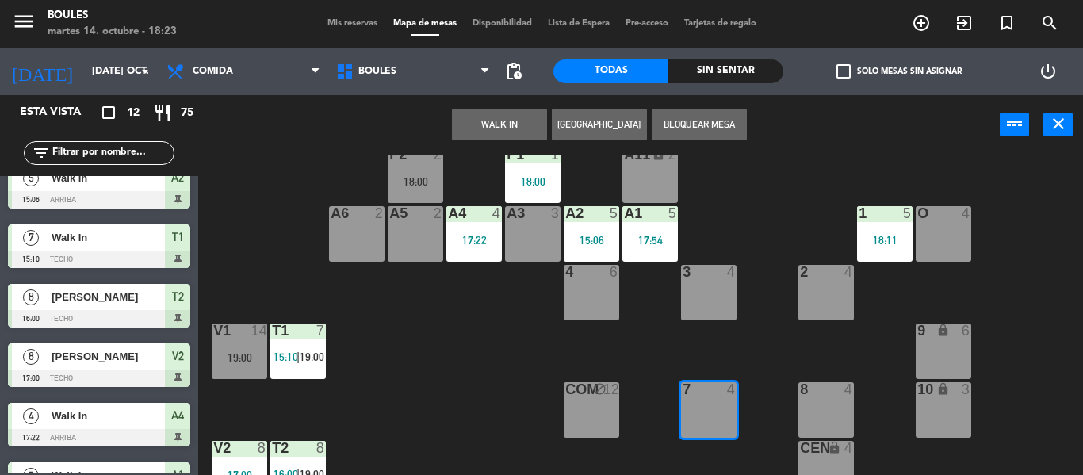
click at [495, 129] on button "WALK IN" at bounding box center [499, 125] width 95 height 32
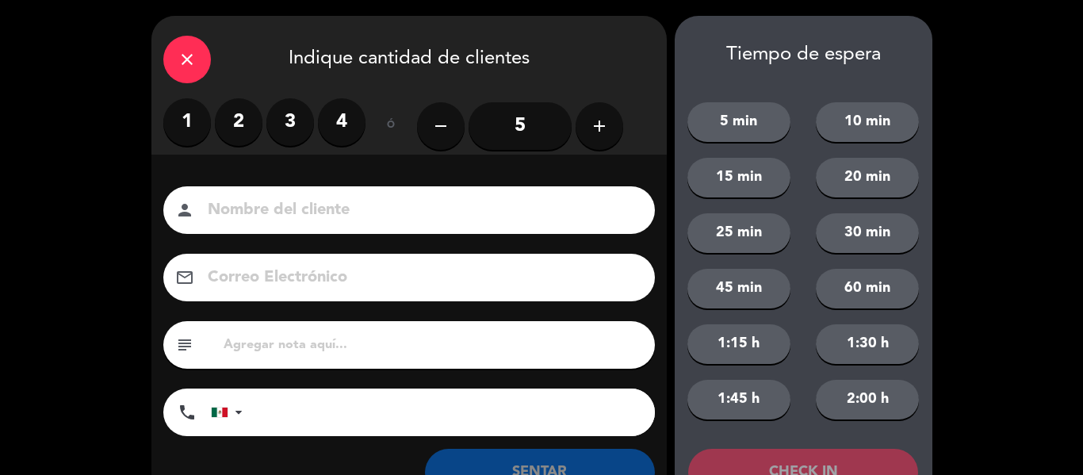
click at [231, 137] on label "2" at bounding box center [239, 122] width 48 height 48
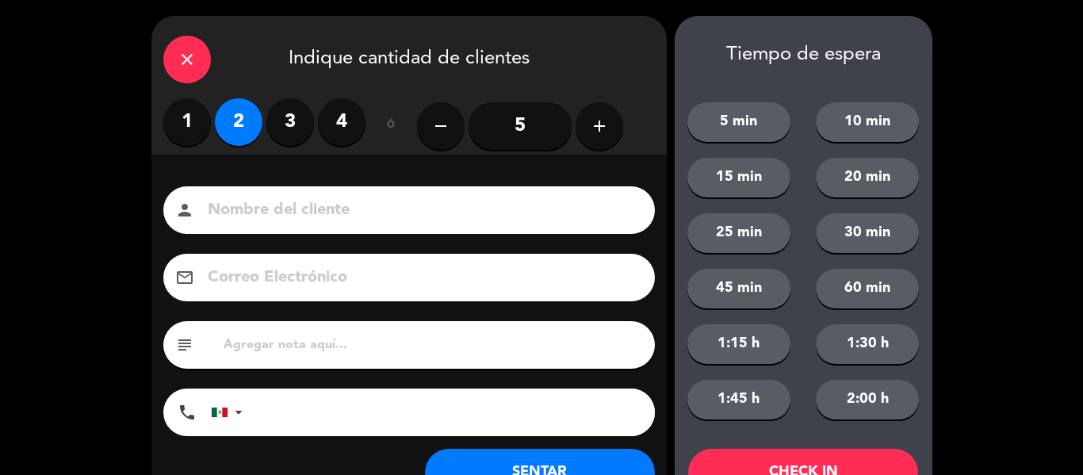
scroll to position [61, 0]
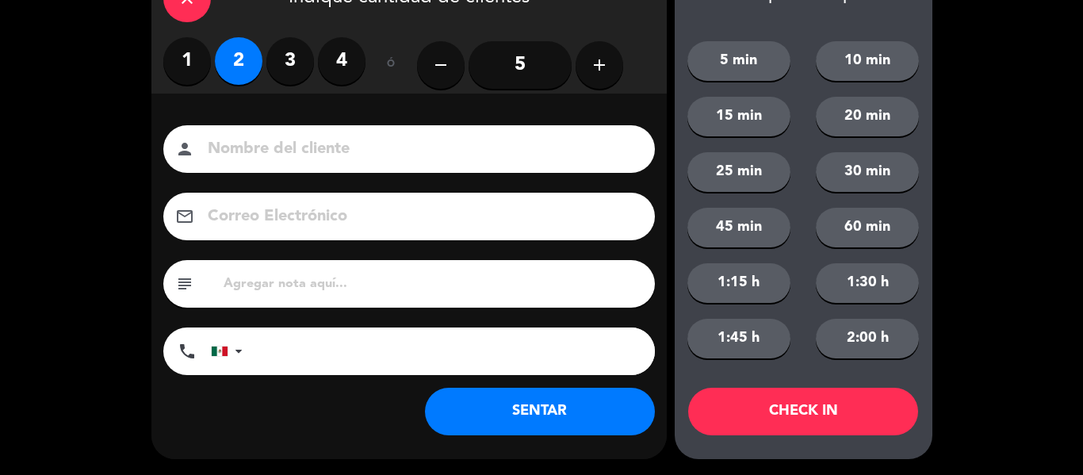
click at [470, 413] on button "SENTAR" at bounding box center [540, 412] width 230 height 48
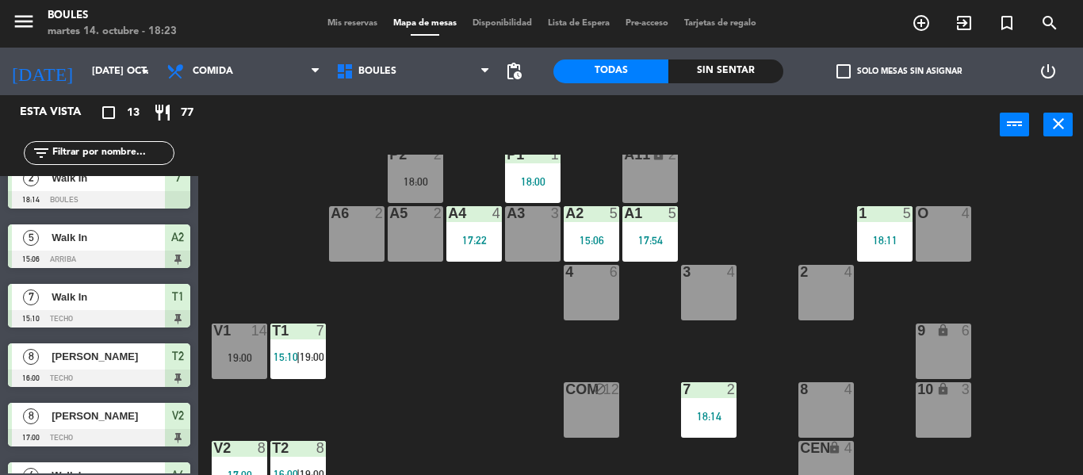
scroll to position [0, 0]
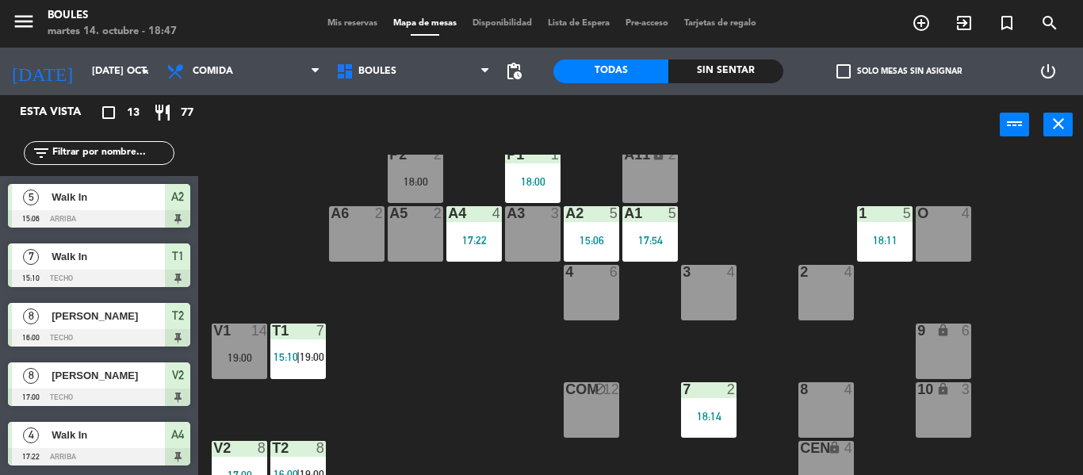
click at [846, 287] on div "2 4" at bounding box center [825, 292] width 55 height 55
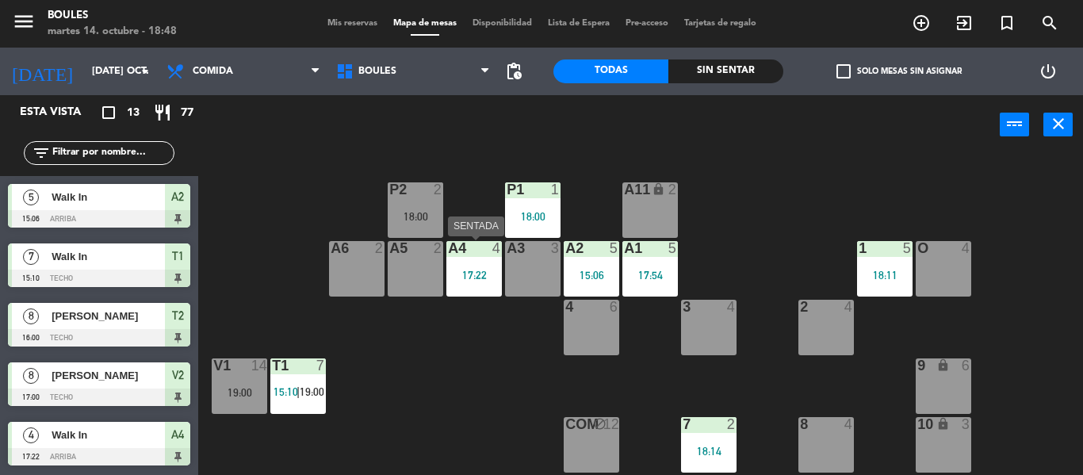
click at [469, 261] on div "A4 4 17:22" at bounding box center [473, 268] width 55 height 55
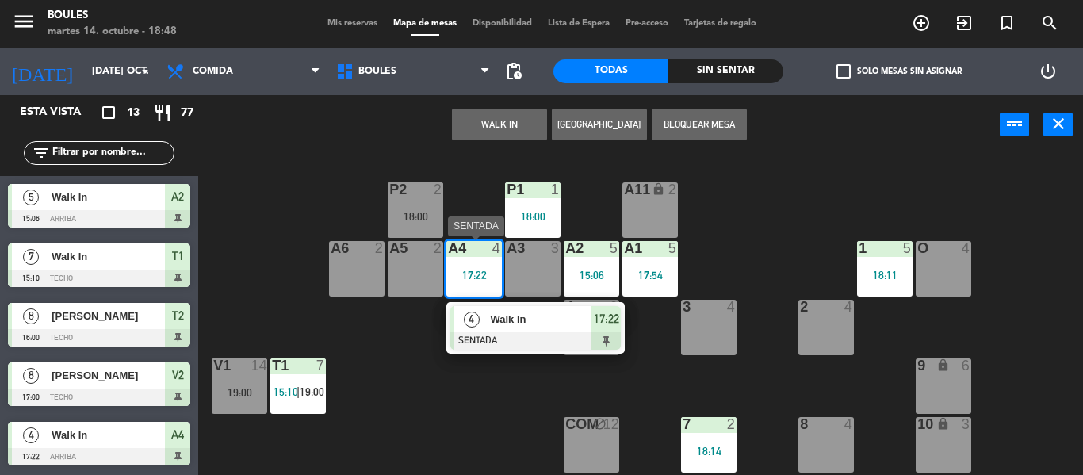
click at [525, 335] on div at bounding box center [535, 340] width 170 height 17
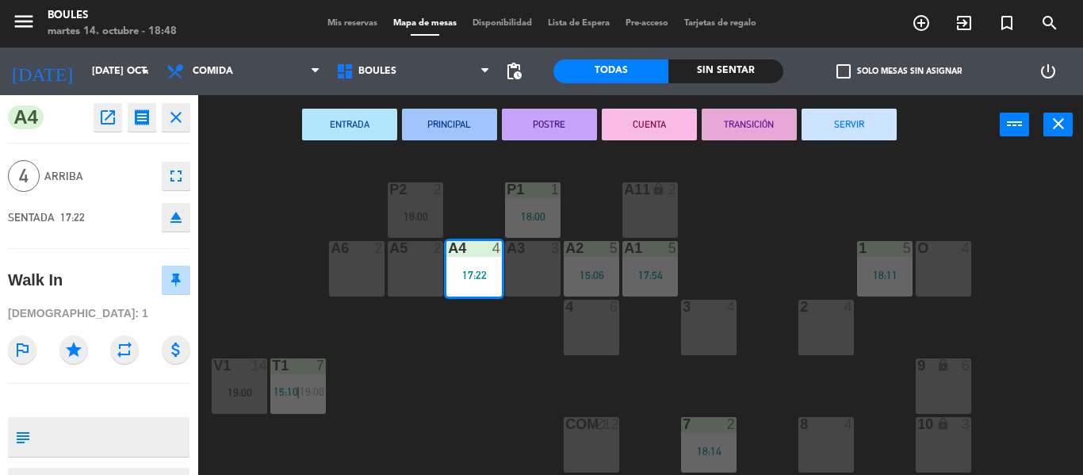
click at [876, 133] on button "SERVIR" at bounding box center [848, 125] width 95 height 32
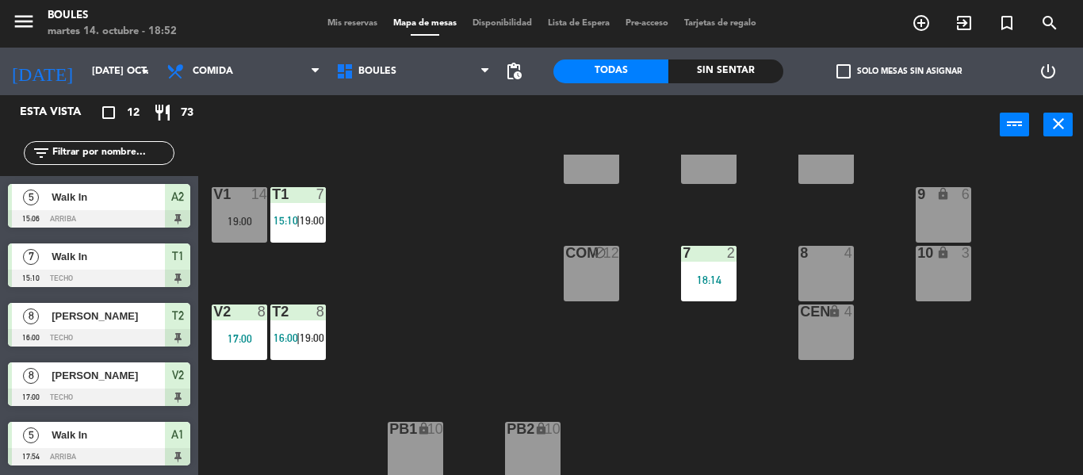
scroll to position [172, 0]
click at [295, 324] on div "T2 8 16:00 | 19:00" at bounding box center [297, 331] width 55 height 55
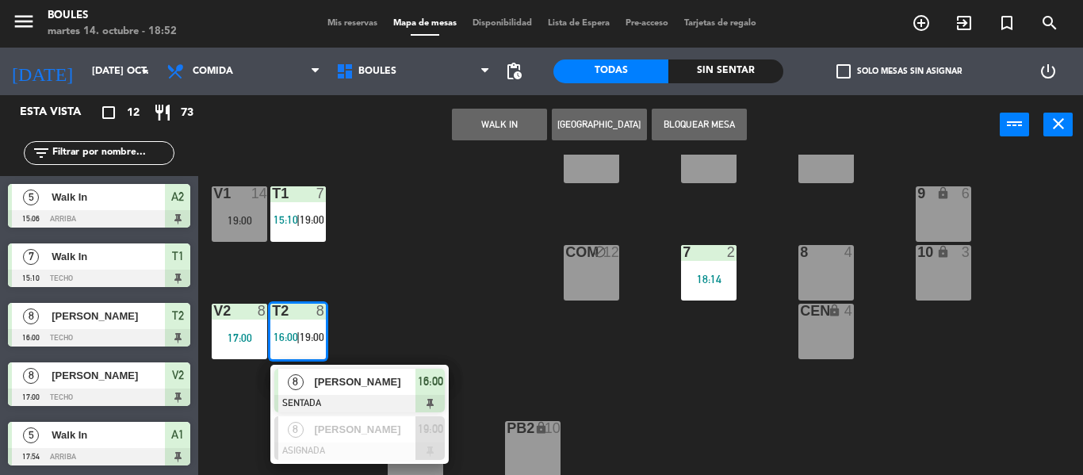
click at [320, 380] on span "[PERSON_NAME]" at bounding box center [364, 381] width 101 height 17
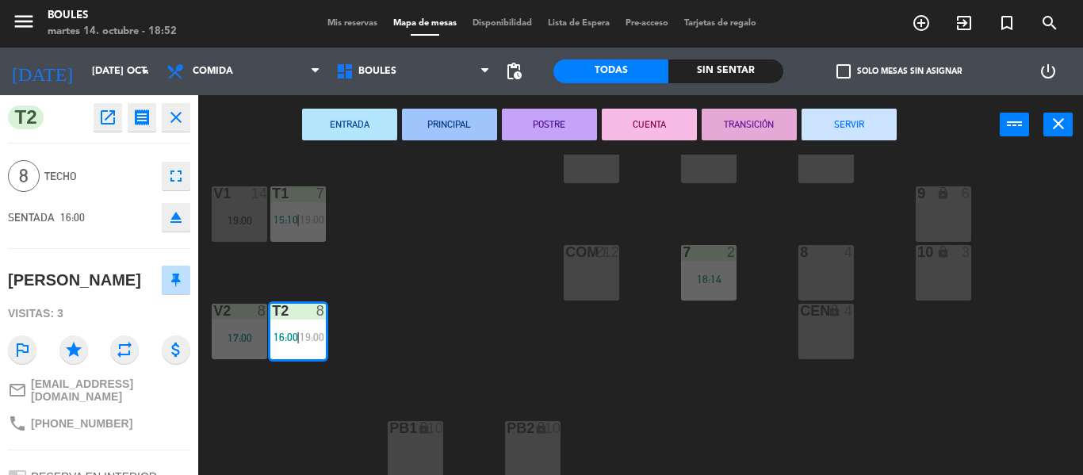
click at [876, 124] on button "SERVIR" at bounding box center [848, 125] width 95 height 32
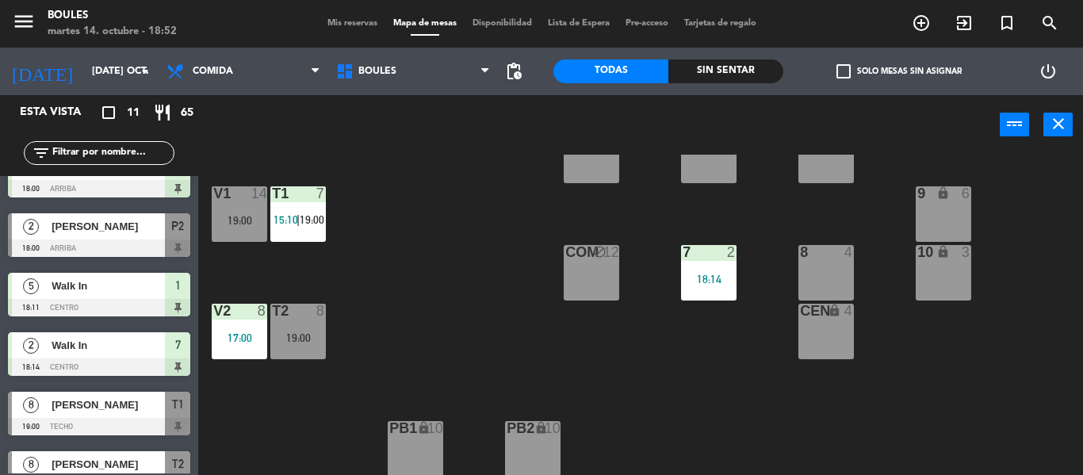
scroll to position [267, 0]
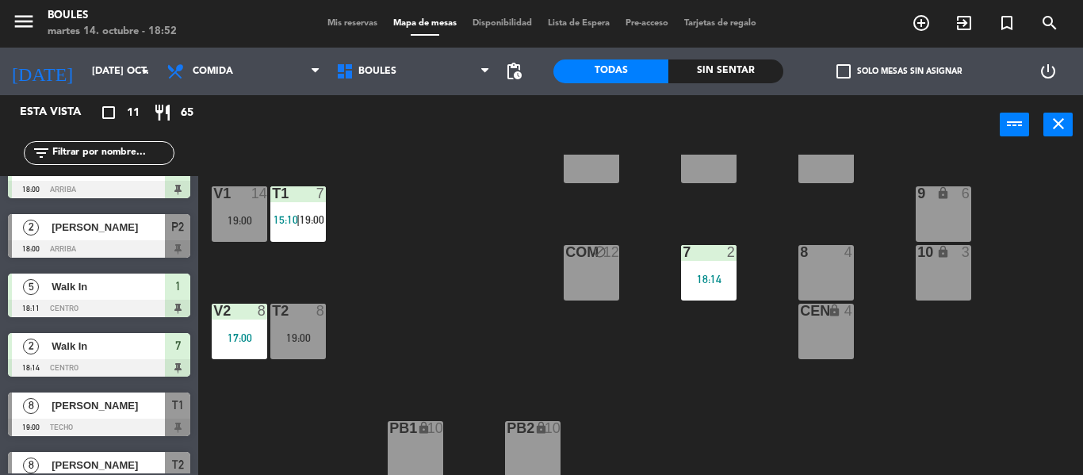
click at [149, 242] on div at bounding box center [99, 248] width 182 height 17
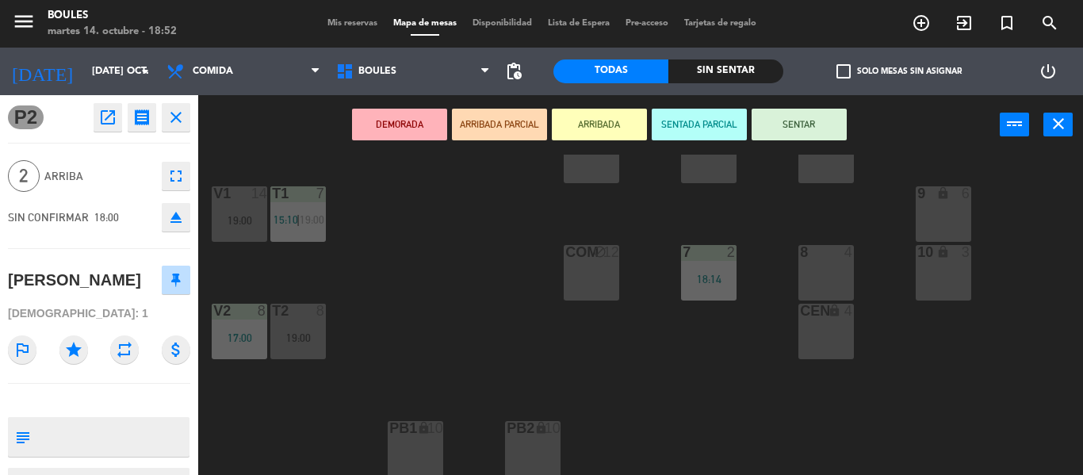
scroll to position [76, 0]
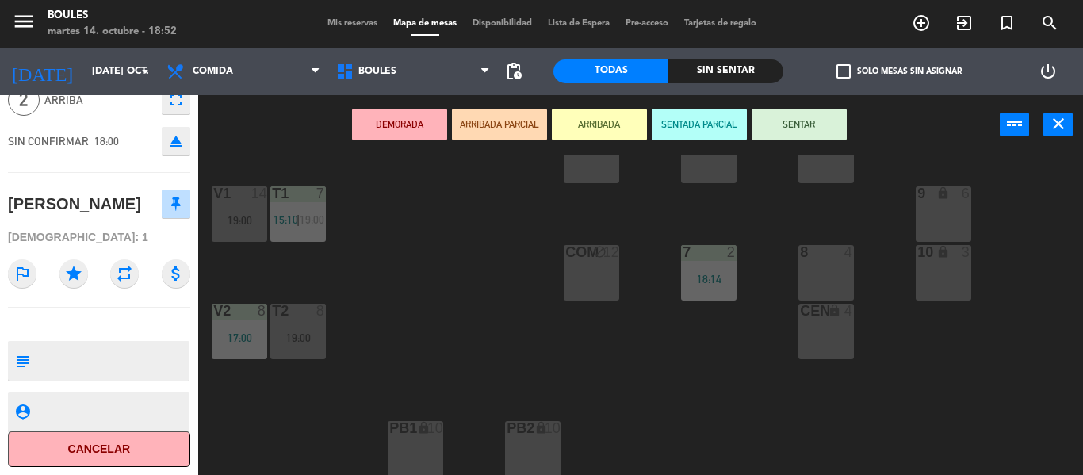
click at [140, 451] on button "Cancelar" at bounding box center [99, 449] width 182 height 36
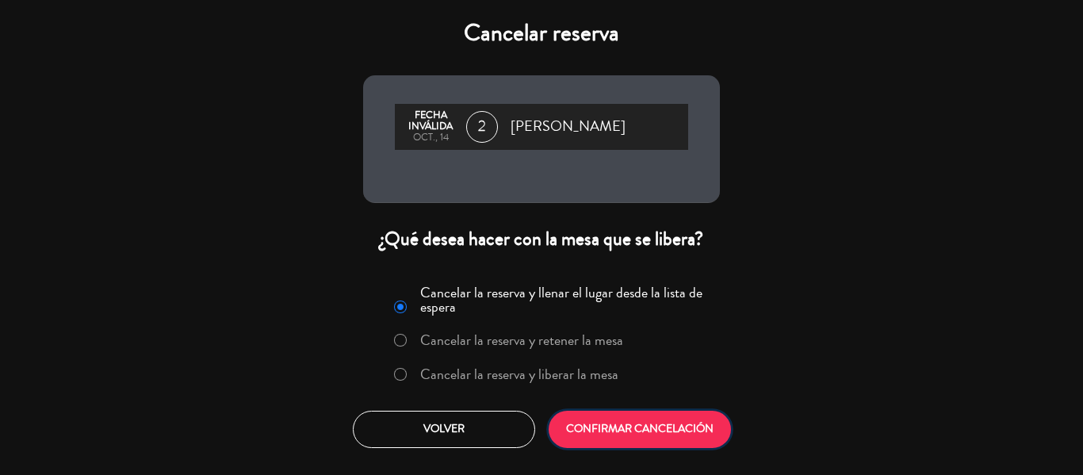
click at [608, 435] on button "CONFIRMAR CANCELACIÓN" at bounding box center [639, 429] width 182 height 37
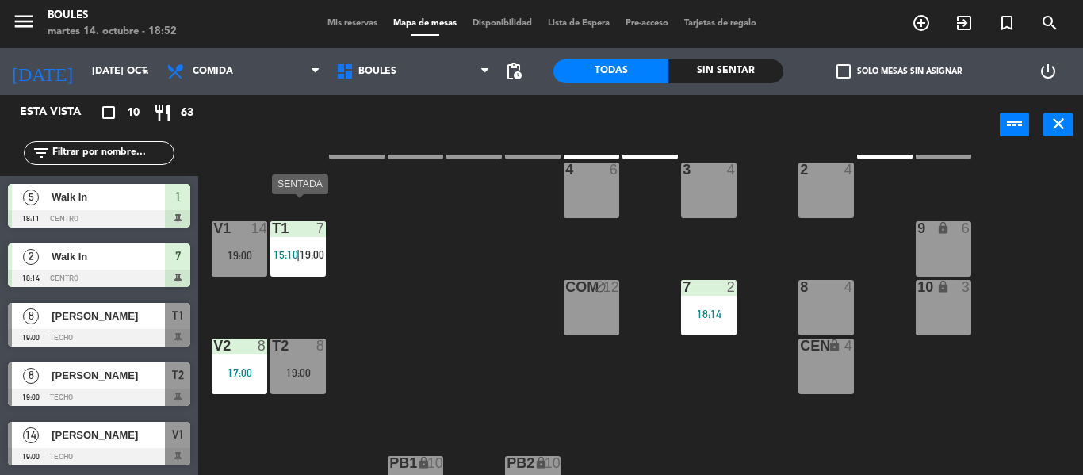
scroll to position [162, 0]
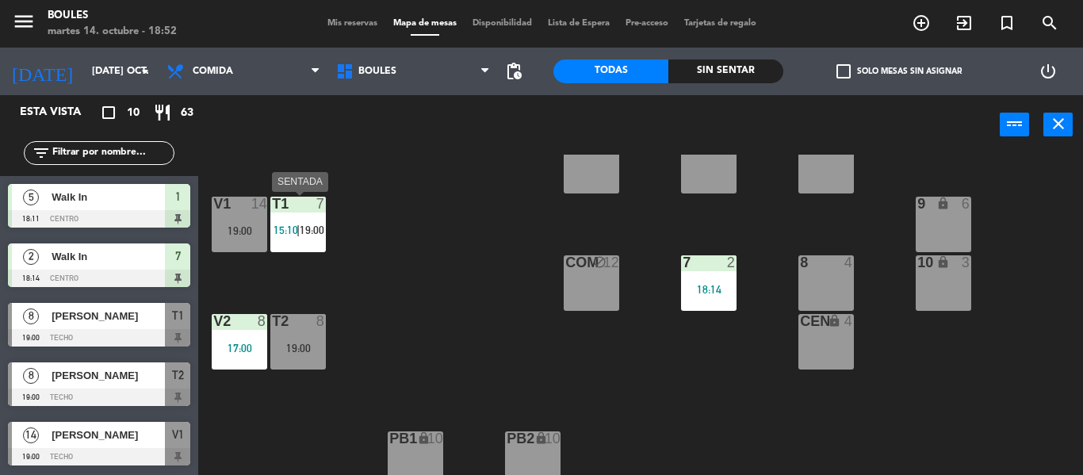
click at [313, 240] on div "T1 7 15:10 | 19:00" at bounding box center [297, 224] width 55 height 55
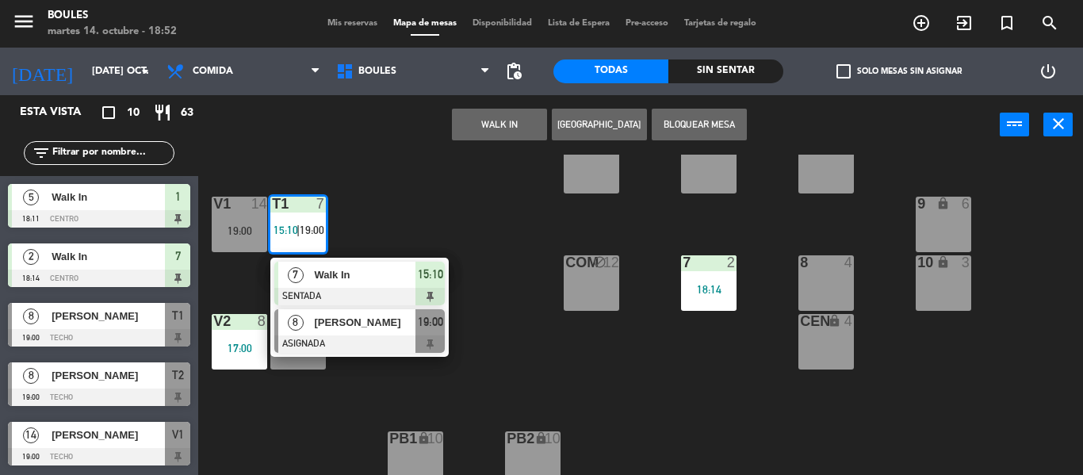
click at [345, 330] on span "[PERSON_NAME]" at bounding box center [364, 322] width 101 height 17
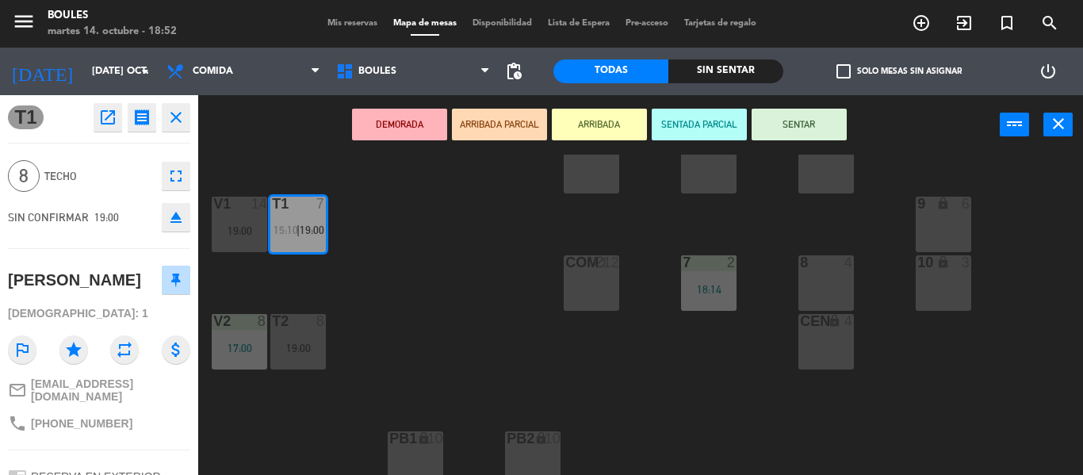
click at [587, 292] on div "COM block 12" at bounding box center [590, 282] width 55 height 55
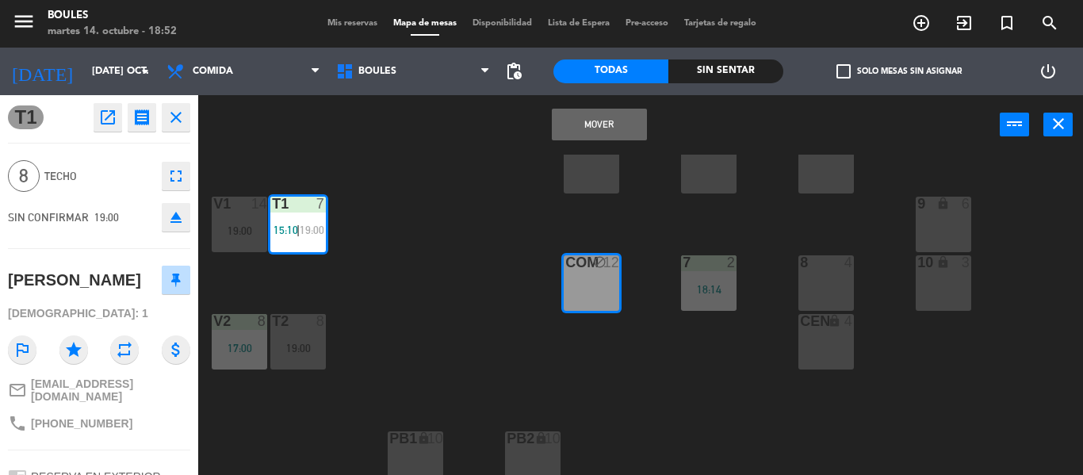
click at [620, 120] on button "Mover" at bounding box center [599, 125] width 95 height 32
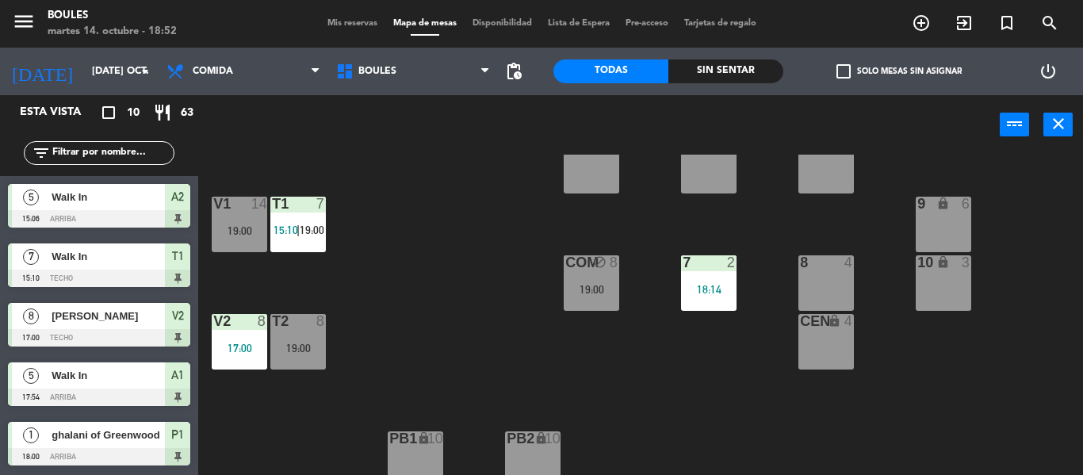
scroll to position [36, 0]
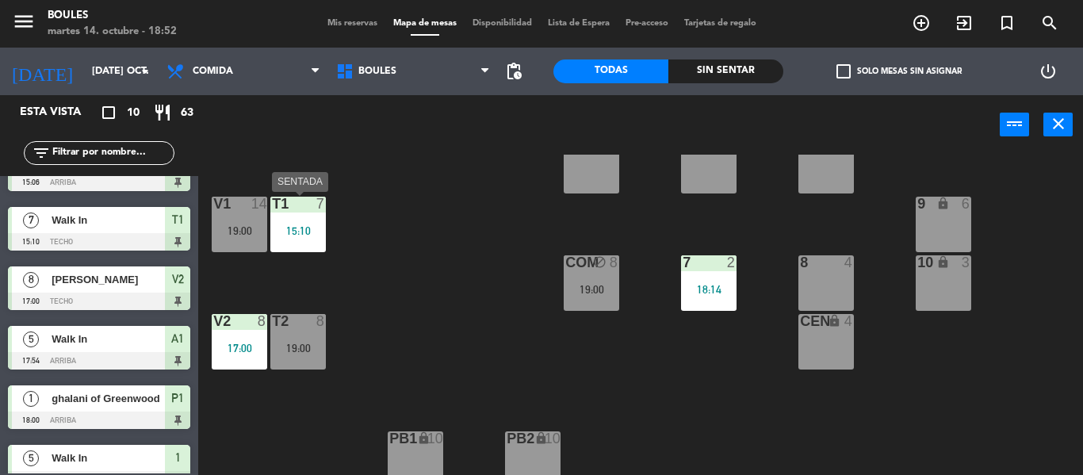
click at [303, 230] on div "15:10" at bounding box center [297, 230] width 55 height 11
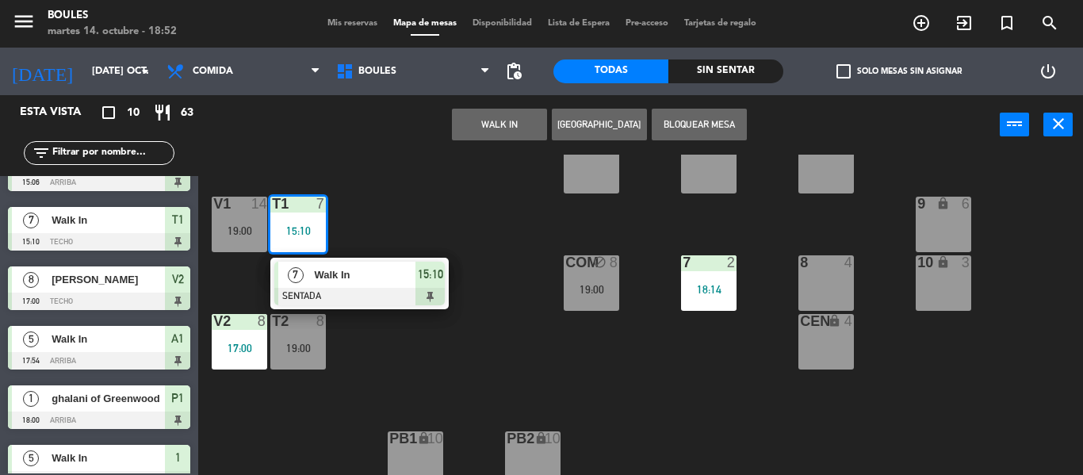
click at [694, 128] on button "Bloquear Mesa" at bounding box center [698, 125] width 95 height 32
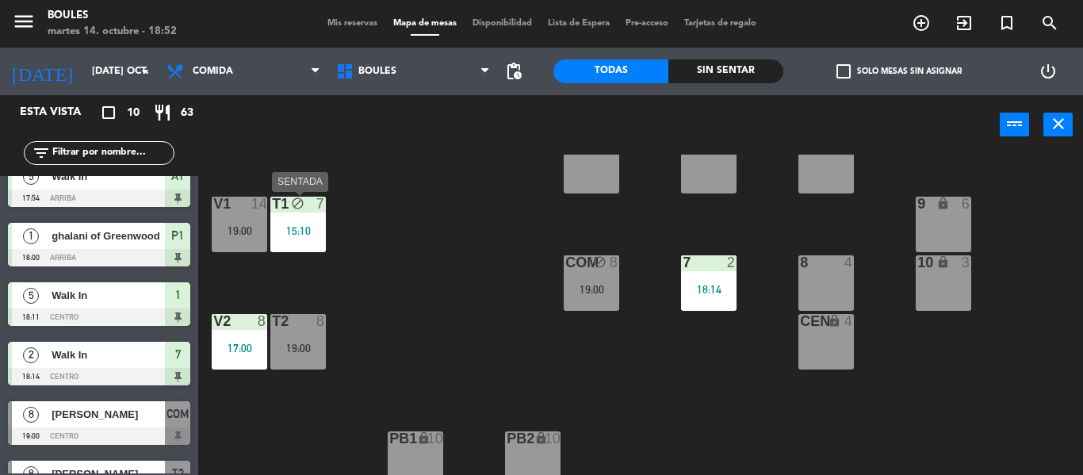
scroll to position [297, 0]
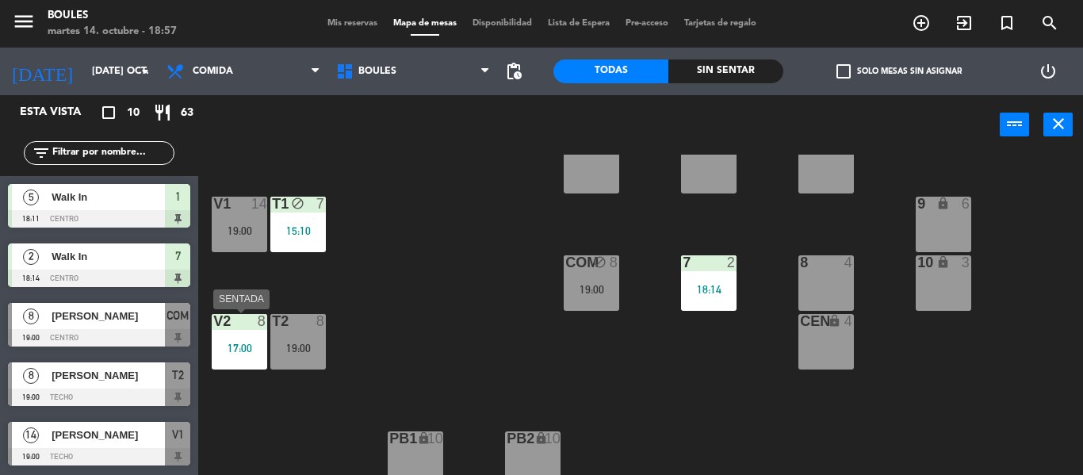
click at [241, 336] on div "V2 8 17:00" at bounding box center [239, 341] width 55 height 55
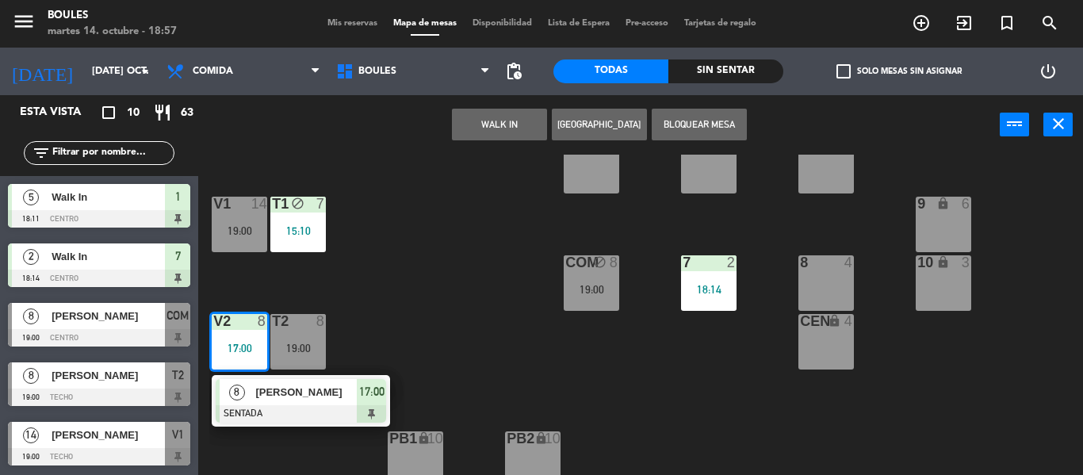
click at [287, 399] on span "[PERSON_NAME]" at bounding box center [305, 392] width 101 height 17
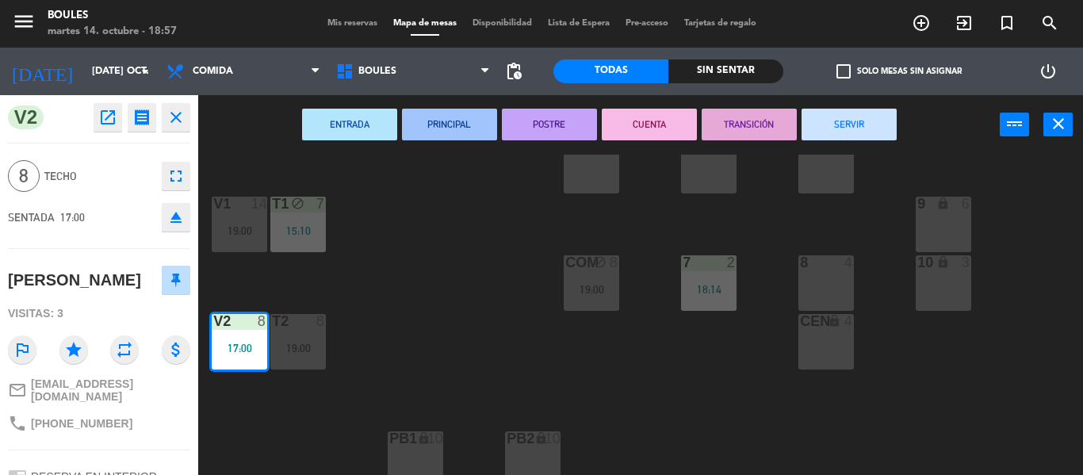
click at [866, 113] on button "SERVIR" at bounding box center [848, 125] width 95 height 32
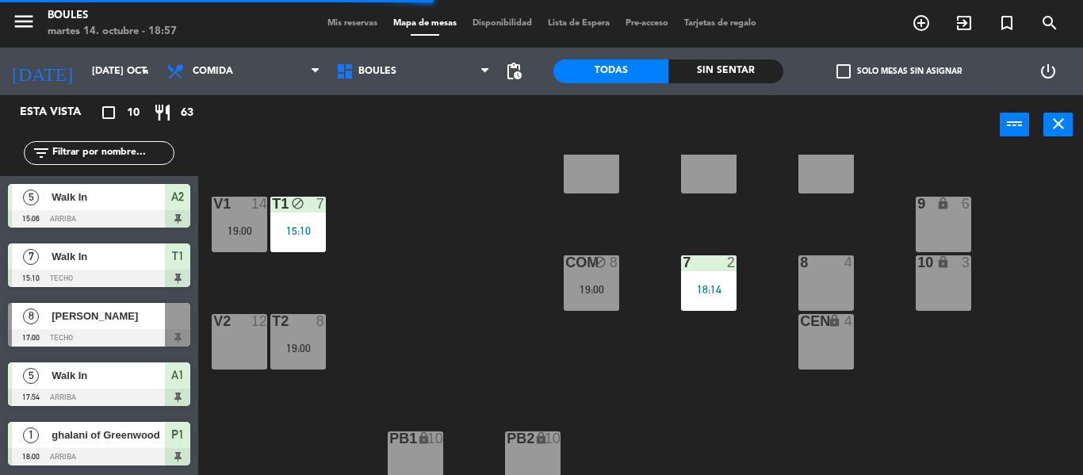
click at [582, 301] on div "COM block 8 19:00" at bounding box center [590, 282] width 55 height 55
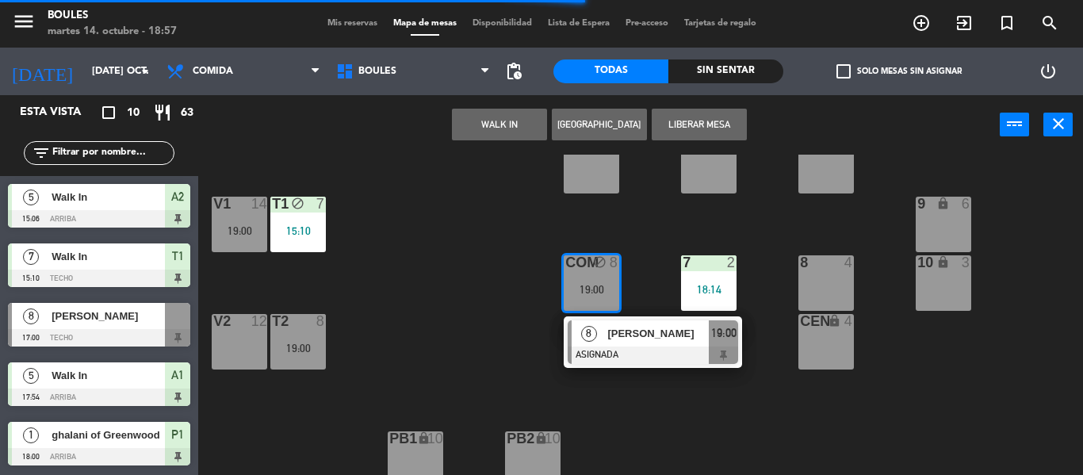
click at [258, 346] on div "V2 12" at bounding box center [239, 341] width 55 height 55
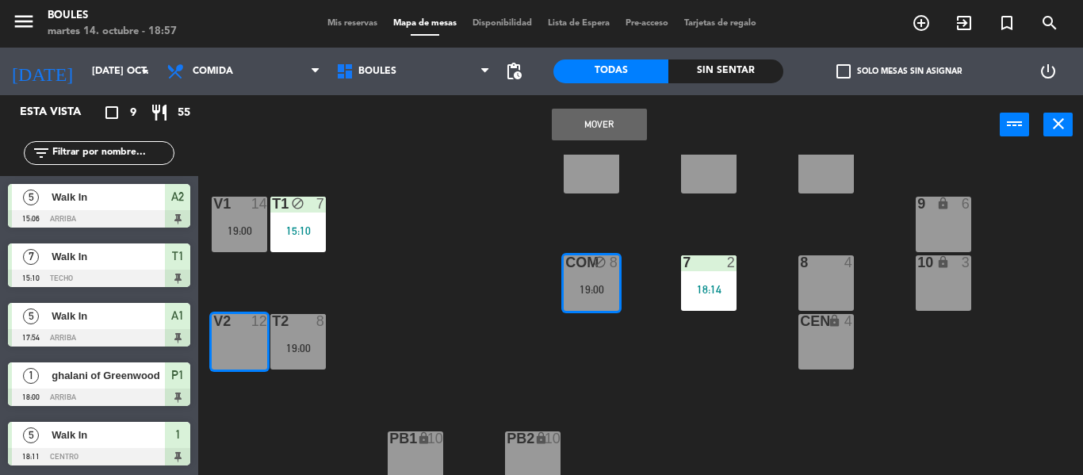
click at [601, 131] on button "Mover" at bounding box center [599, 125] width 95 height 32
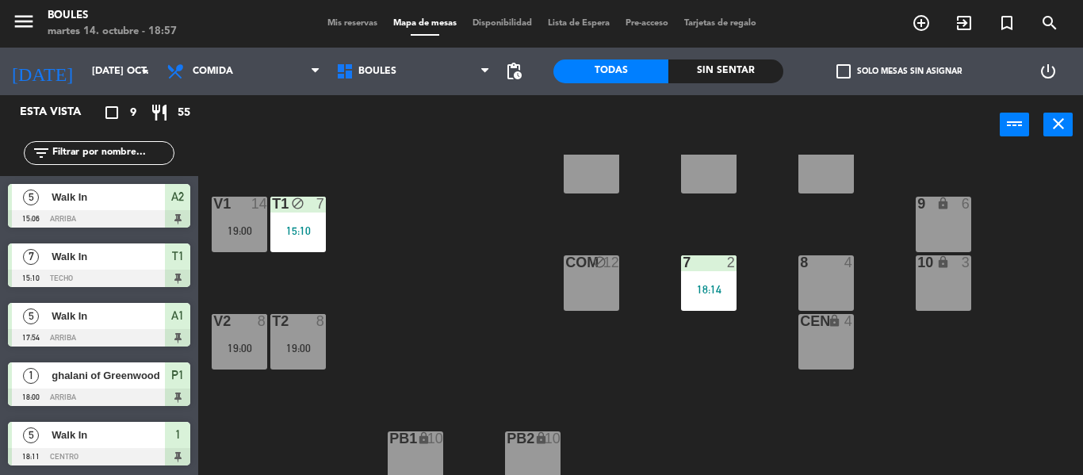
click at [314, 225] on div "15:10" at bounding box center [297, 230] width 55 height 11
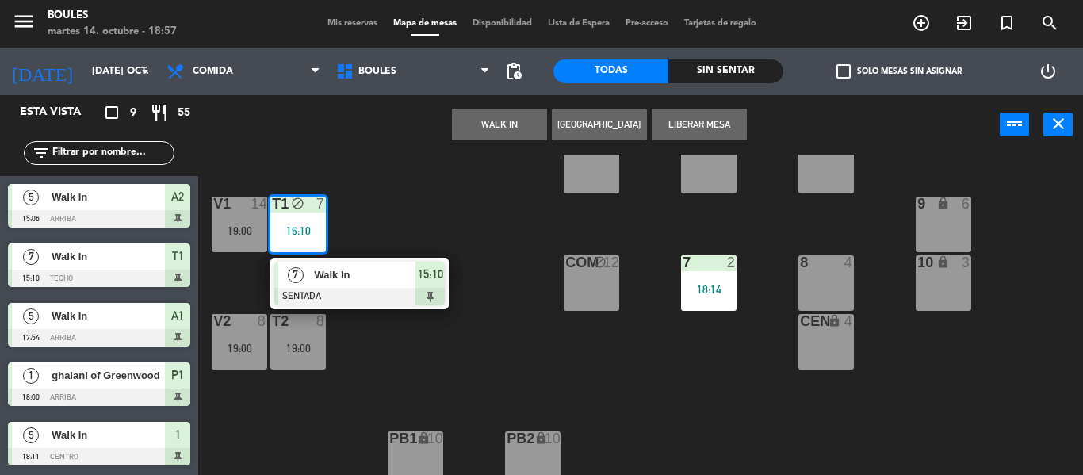
click at [705, 129] on button "Liberar Mesa" at bounding box center [698, 125] width 95 height 32
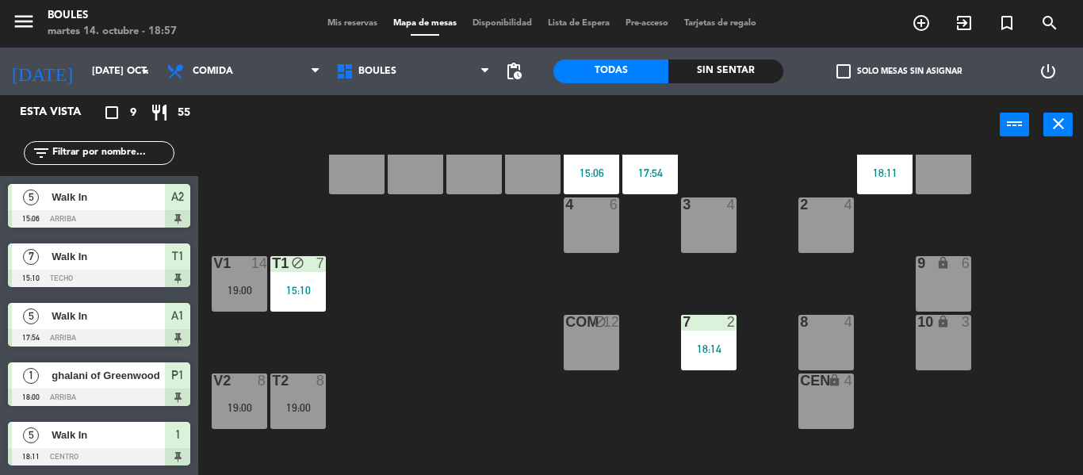
scroll to position [101, 0]
click at [315, 266] on div "7" at bounding box center [324, 264] width 26 height 14
